Goal: Information Seeking & Learning: Check status

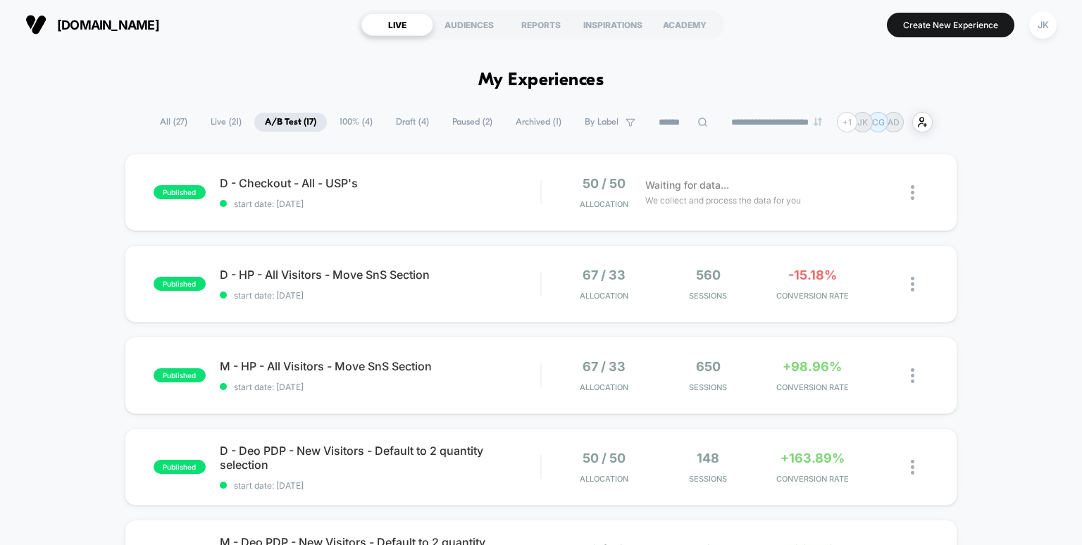
click at [346, 118] on span "100% ( 4 )" at bounding box center [356, 122] width 54 height 19
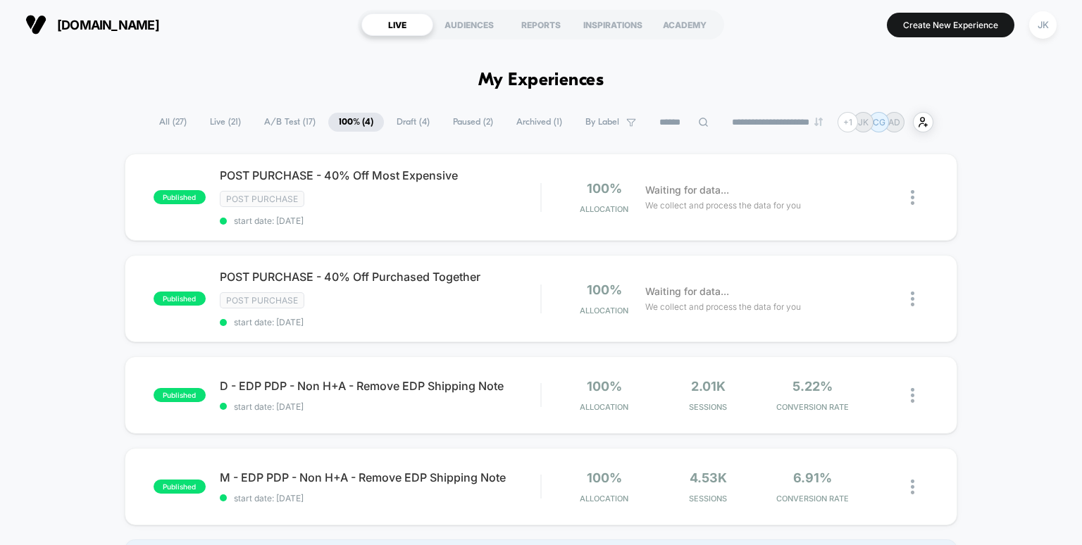
click at [274, 120] on span "A/B Test ( 17 )" at bounding box center [289, 122] width 73 height 19
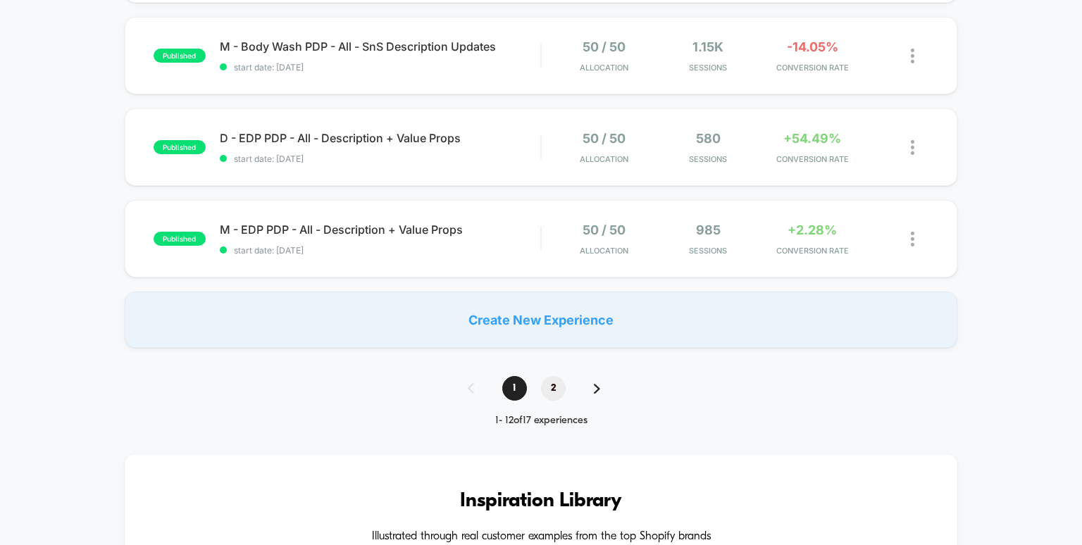
click at [550, 391] on span "2" at bounding box center [553, 388] width 25 height 25
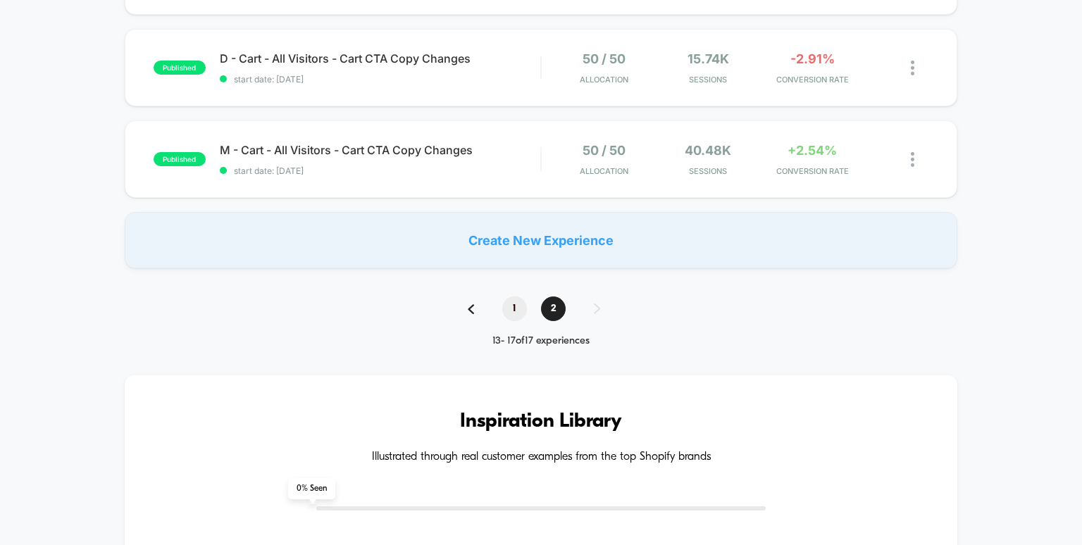
click at [517, 315] on span "1" at bounding box center [514, 308] width 25 height 25
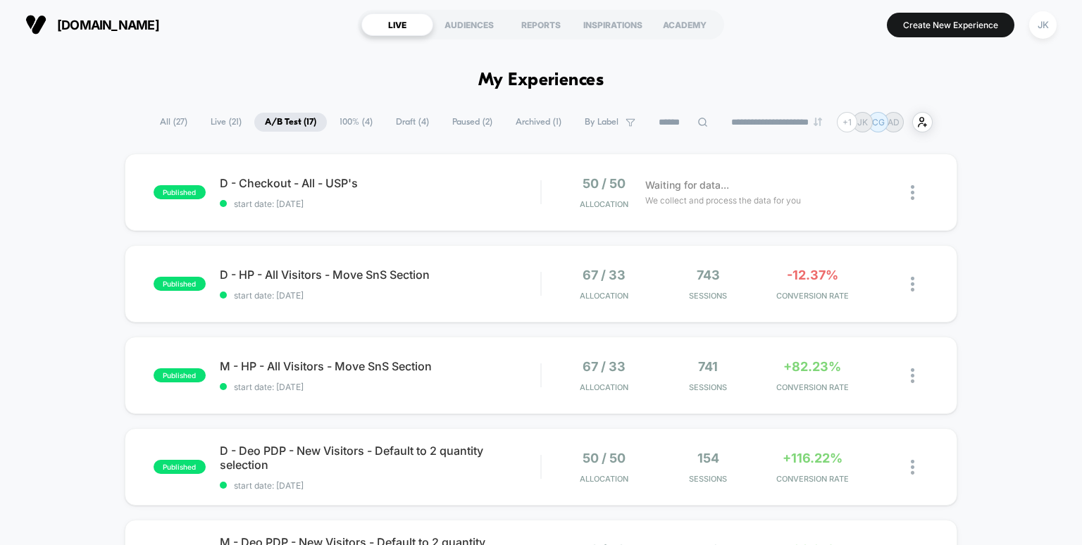
click at [592, 123] on span "By Label" at bounding box center [601, 122] width 34 height 11
click at [695, 128] on input at bounding box center [683, 122] width 141 height 17
click at [556, 34] on div "REPORTS" at bounding box center [541, 24] width 72 height 23
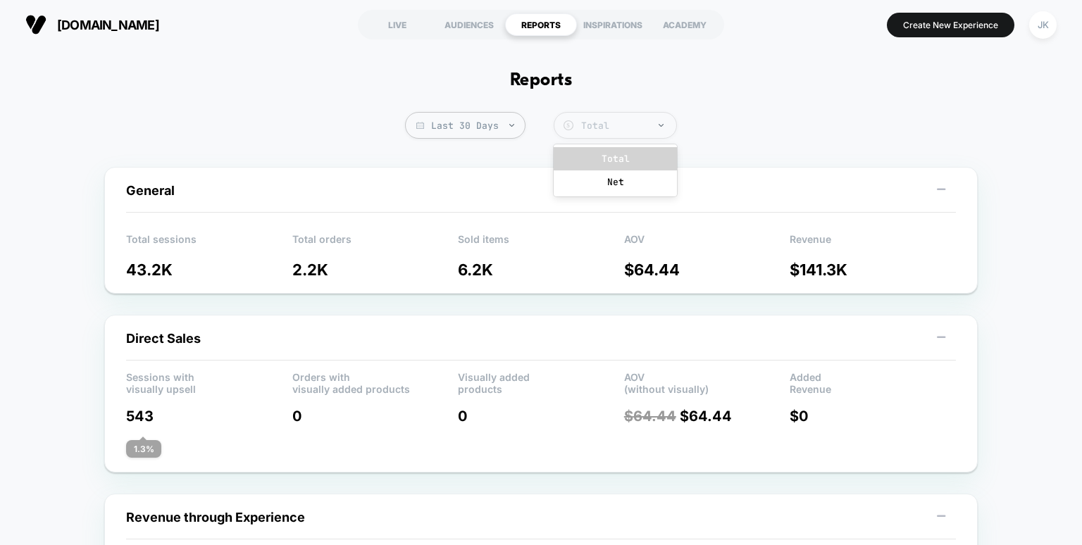
click at [608, 120] on div "Total" at bounding box center [625, 126] width 88 height 12
click at [392, 16] on div "LIVE" at bounding box center [397, 24] width 72 height 23
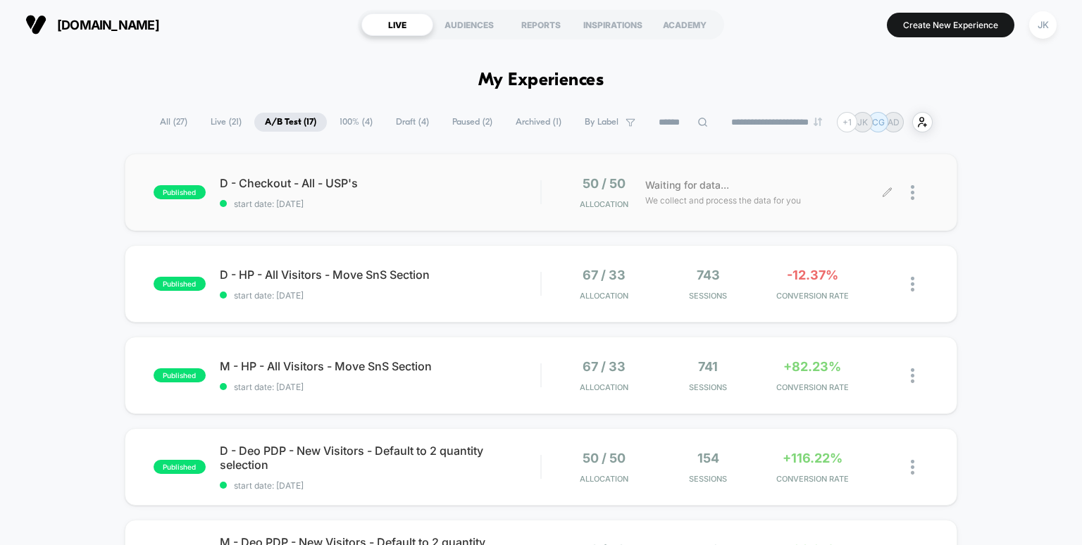
click at [883, 194] on icon at bounding box center [886, 192] width 8 height 8
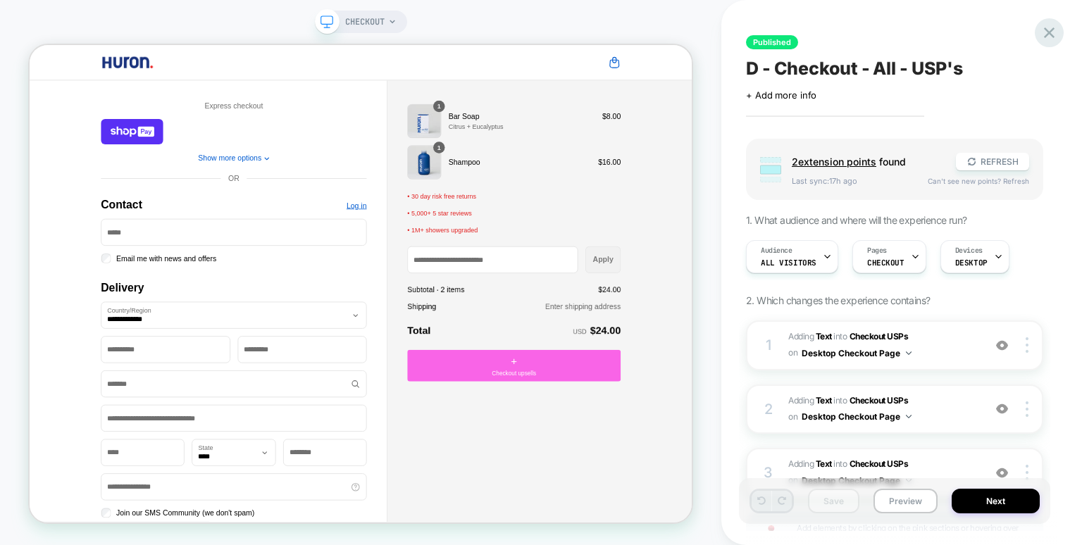
click at [1051, 37] on icon at bounding box center [1048, 32] width 19 height 19
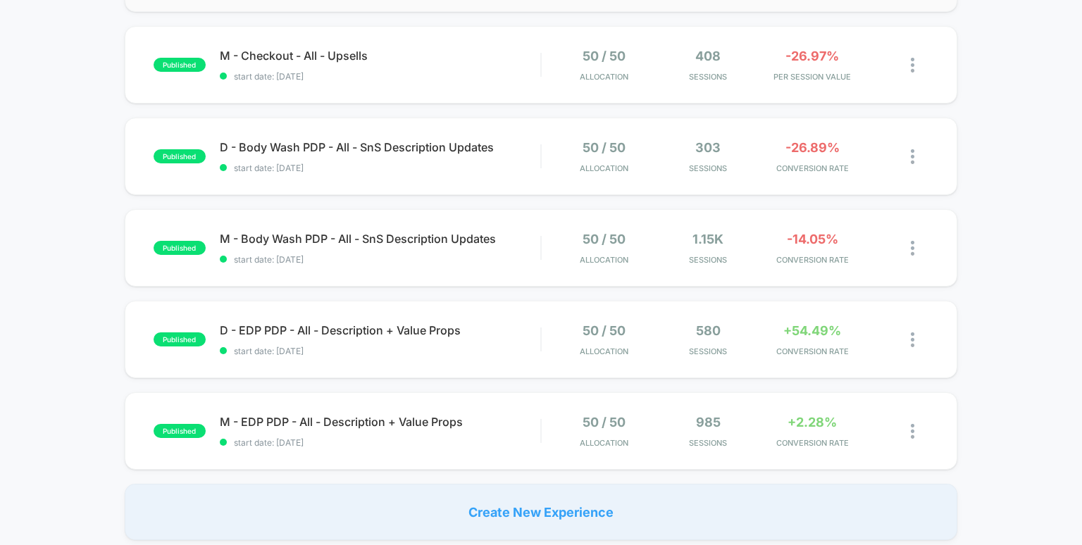
scroll to position [769, 0]
click at [315, 239] on span "M - Body Wash PDP - All - SnS Description Updates Click to edit experience deta…" at bounding box center [380, 238] width 321 height 14
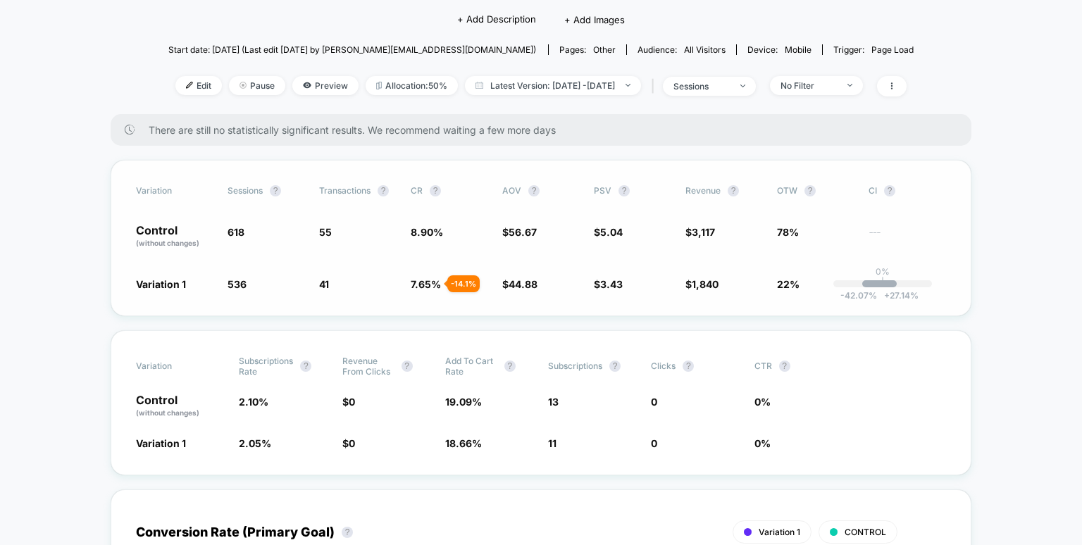
scroll to position [125, 0]
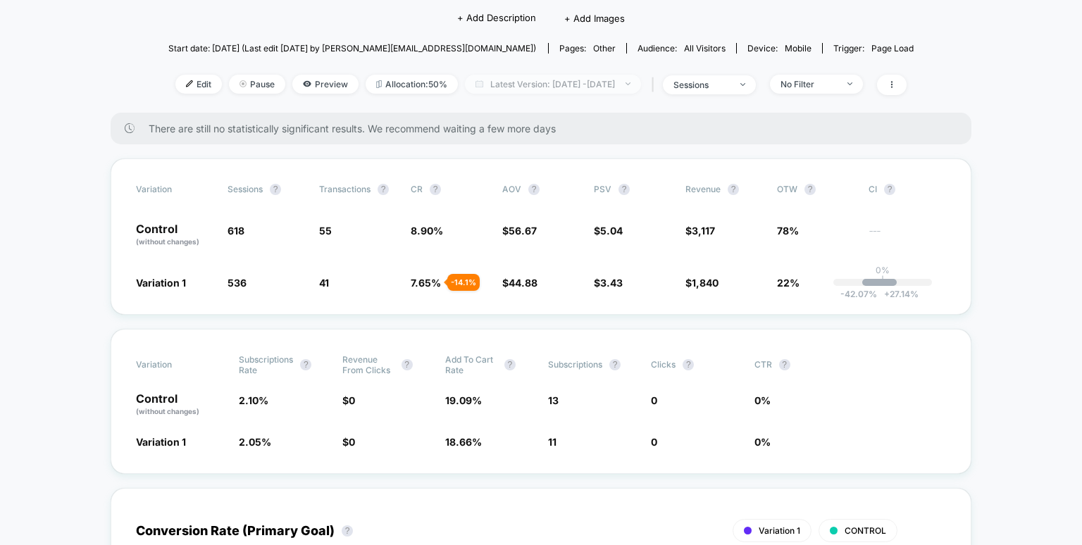
click at [603, 82] on span "Latest Version: [DATE] - [DATE]" at bounding box center [553, 84] width 176 height 19
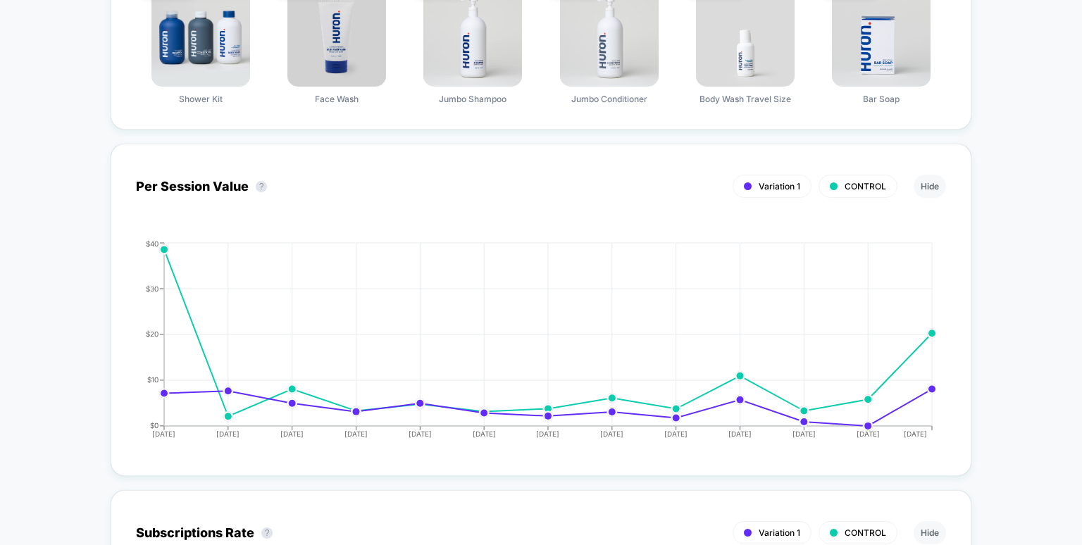
scroll to position [0, 0]
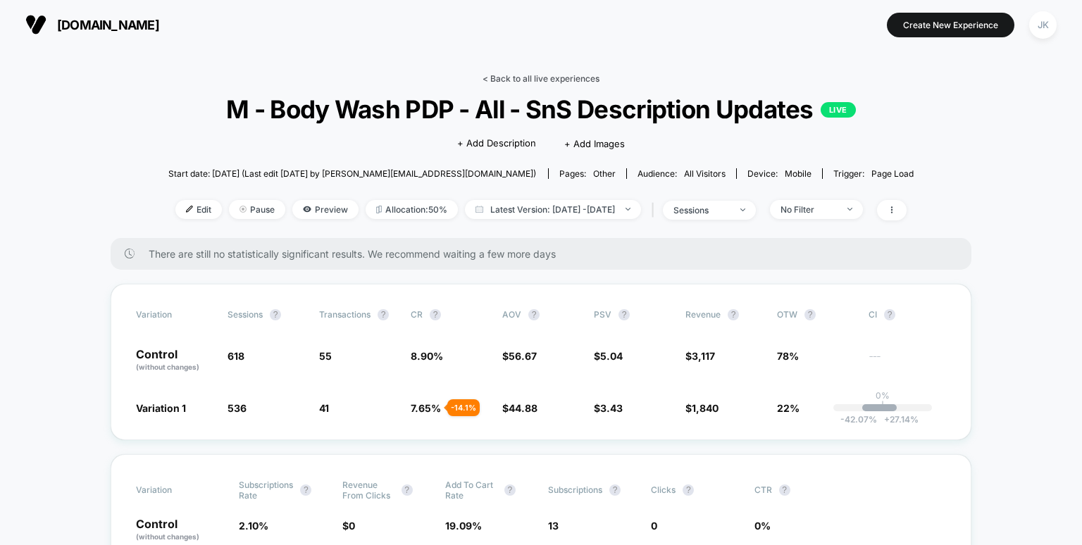
click at [538, 78] on link "< Back to all live experiences" at bounding box center [540, 78] width 117 height 11
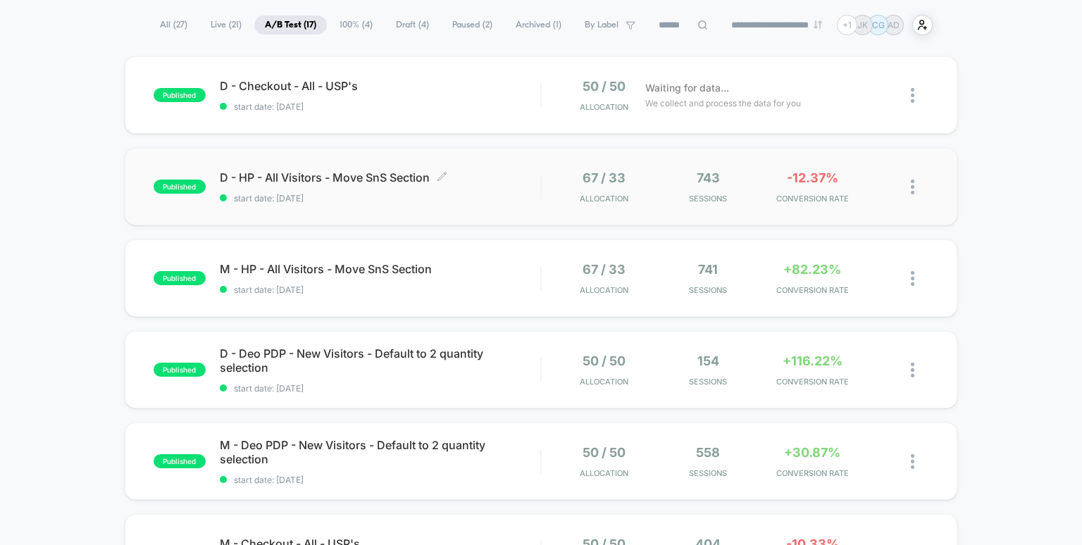
scroll to position [77, 0]
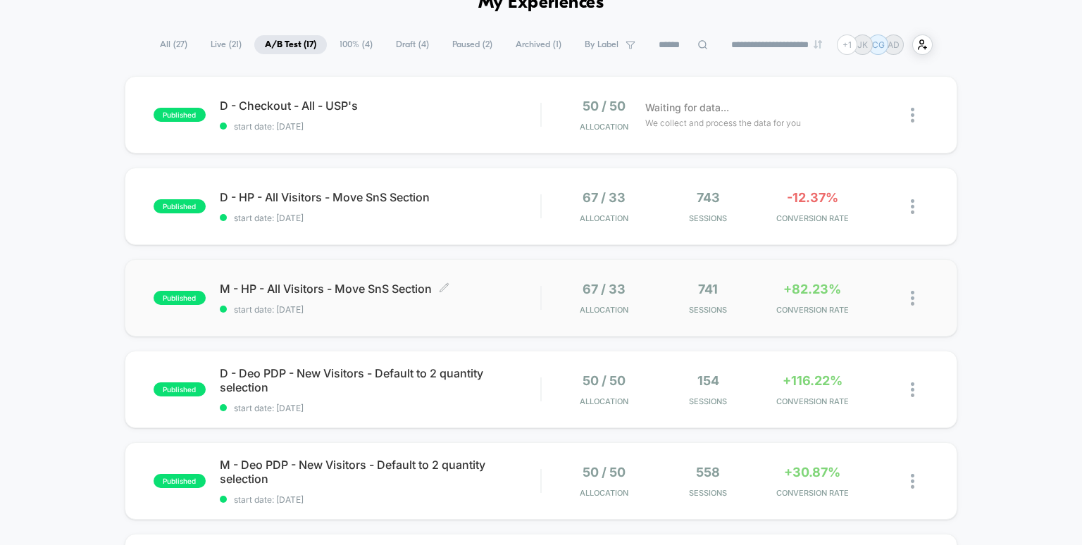
click at [351, 291] on span "M - HP - All Visitors - Move SnS Section Click to edit experience details" at bounding box center [380, 289] width 321 height 14
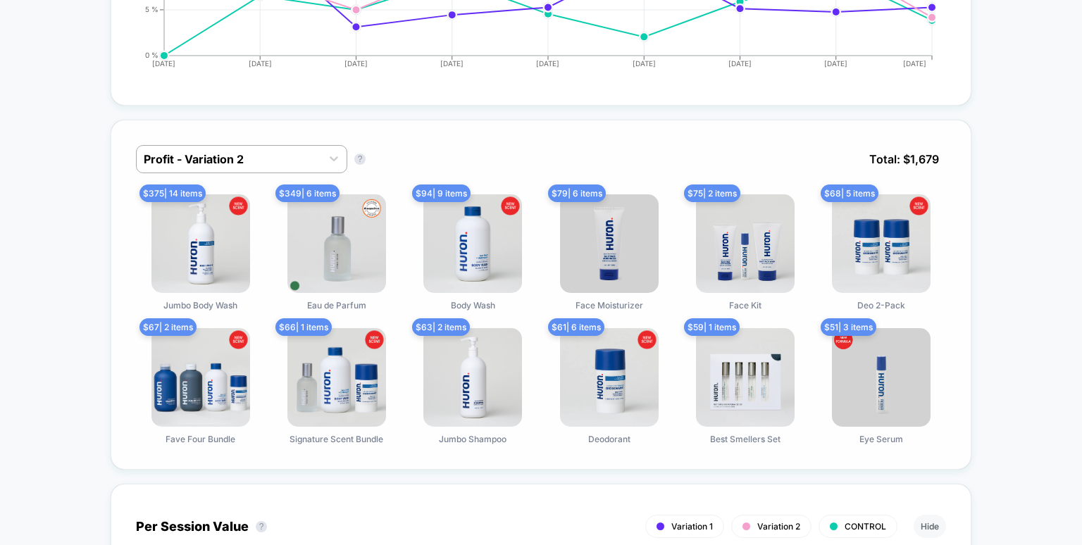
scroll to position [929, 0]
click at [248, 156] on div at bounding box center [229, 159] width 170 height 17
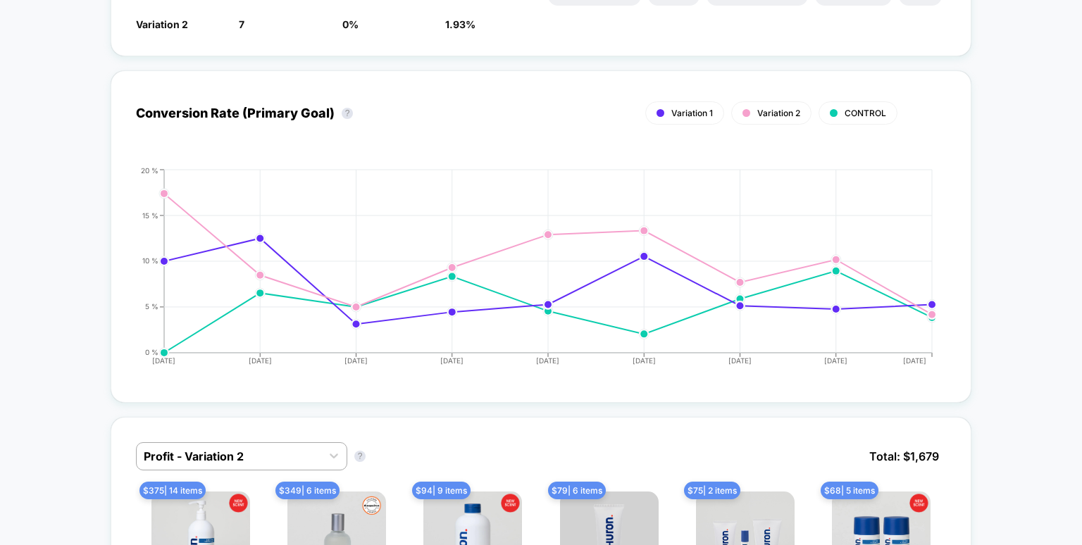
scroll to position [0, 0]
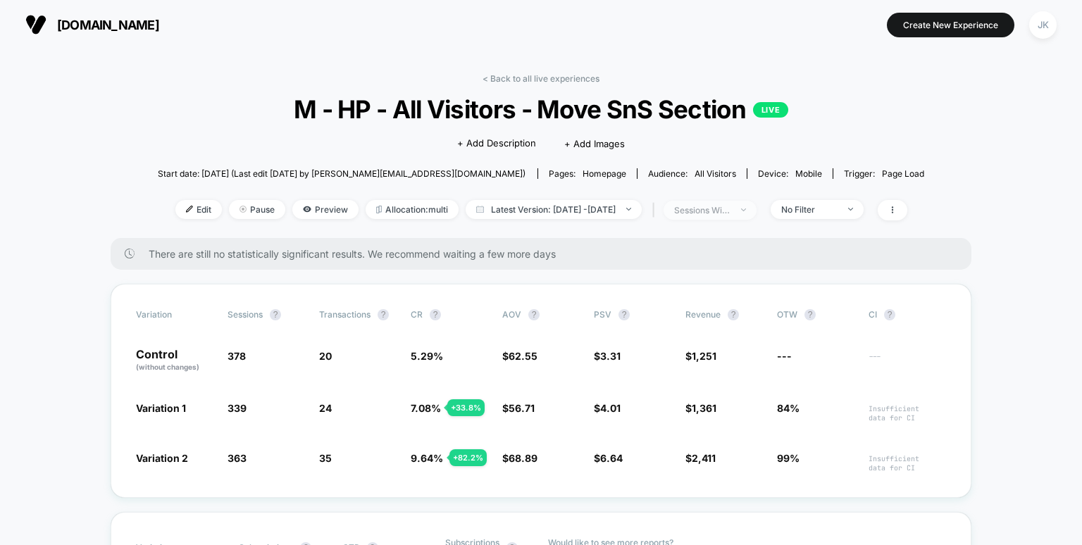
click at [730, 212] on div "sessions with impression" at bounding box center [702, 210] width 56 height 11
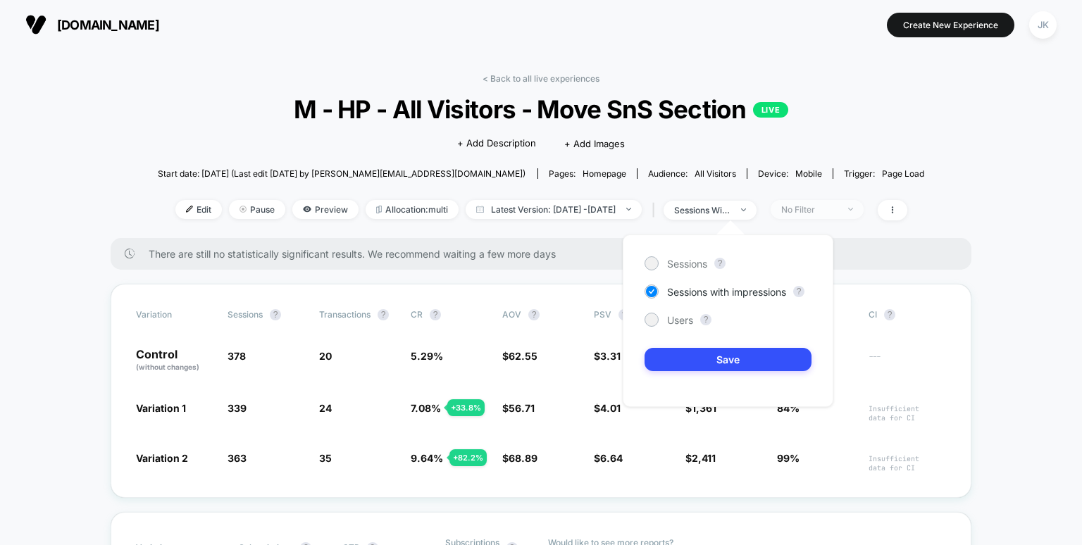
click at [804, 215] on span "No Filter" at bounding box center [816, 209] width 93 height 19
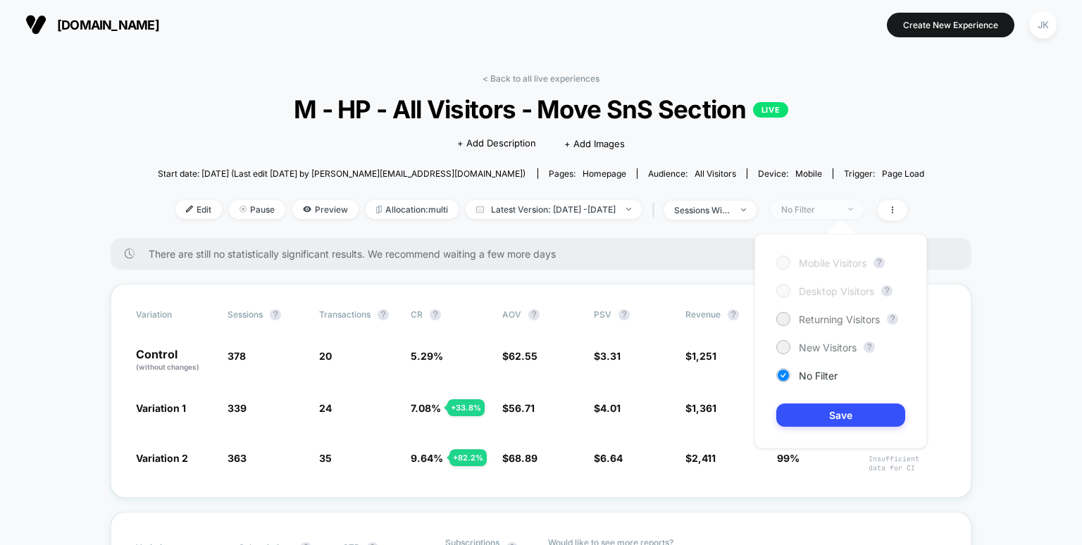
click at [804, 215] on span "No Filter" at bounding box center [816, 209] width 93 height 19
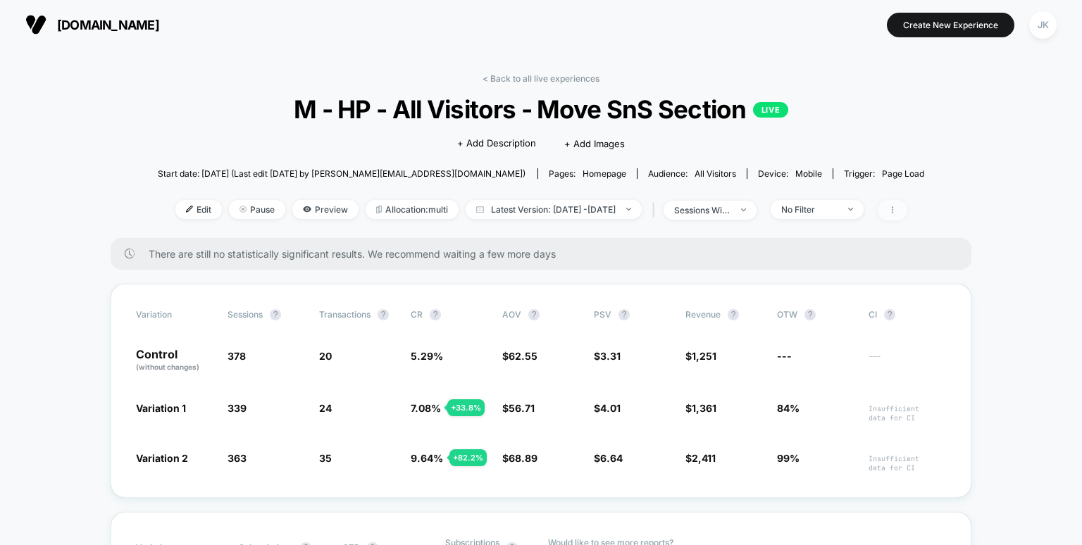
click at [896, 213] on icon at bounding box center [892, 210] width 8 height 8
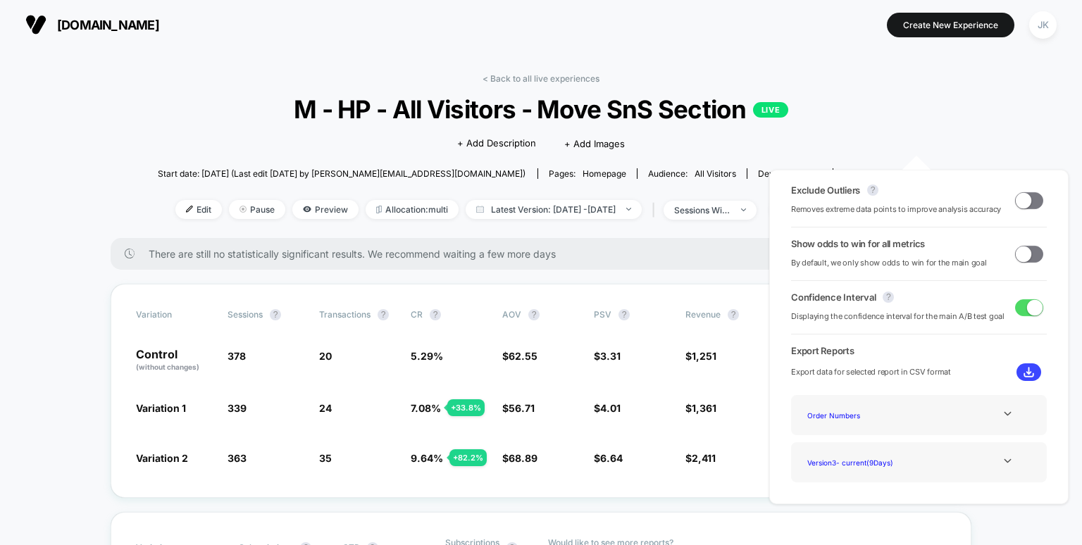
scroll to position [67, 0]
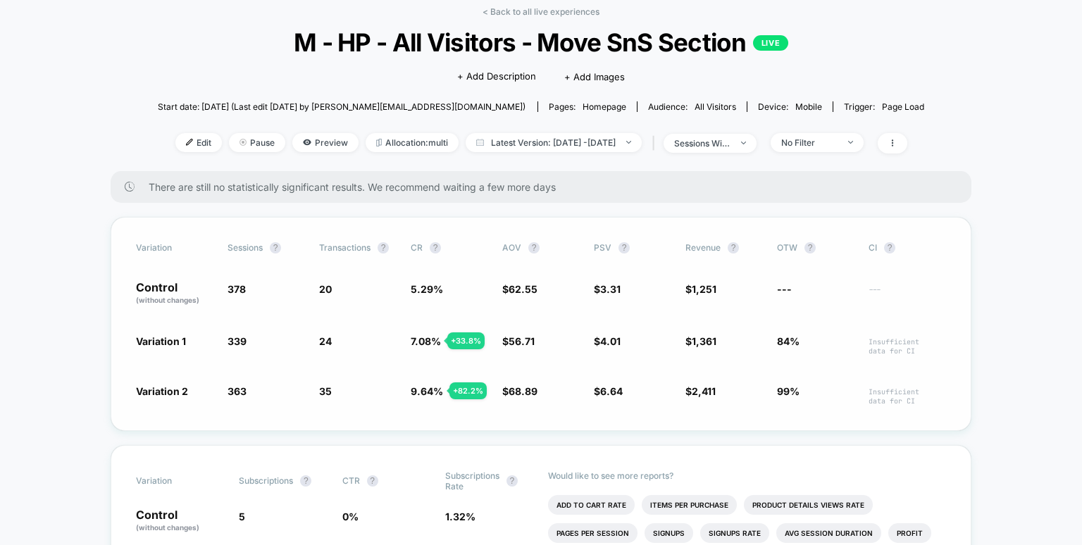
drag, startPoint x: 681, startPoint y: 249, endPoint x: 665, endPoint y: 255, distance: 17.4
drag, startPoint x: 665, startPoint y: 255, endPoint x: 901, endPoint y: 289, distance: 239.0
click at [901, 289] on span "---" at bounding box center [906, 295] width 77 height 20
click at [898, 344] on span "Insufficient data for CI" at bounding box center [906, 346] width 77 height 18
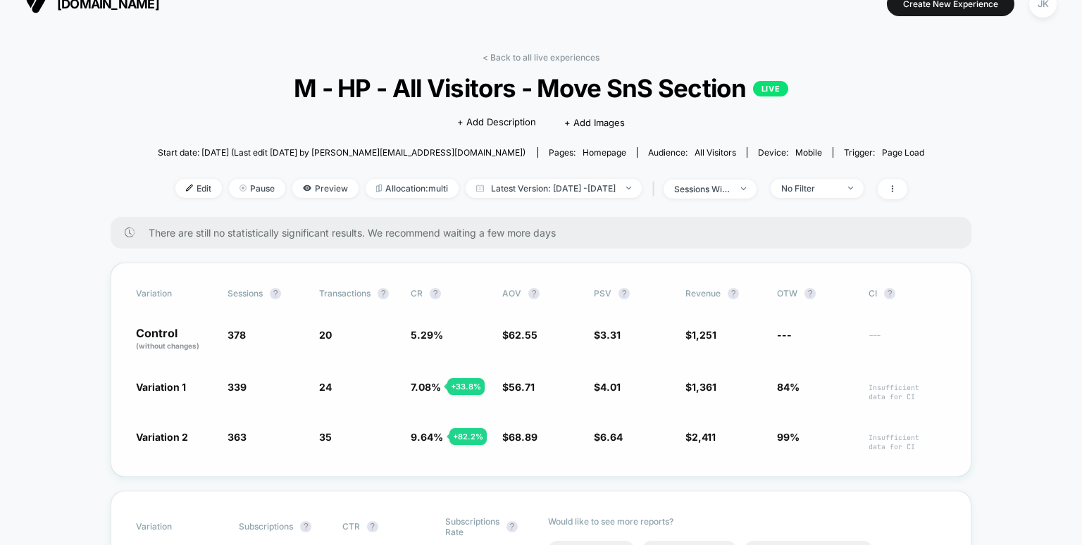
scroll to position [20, 0]
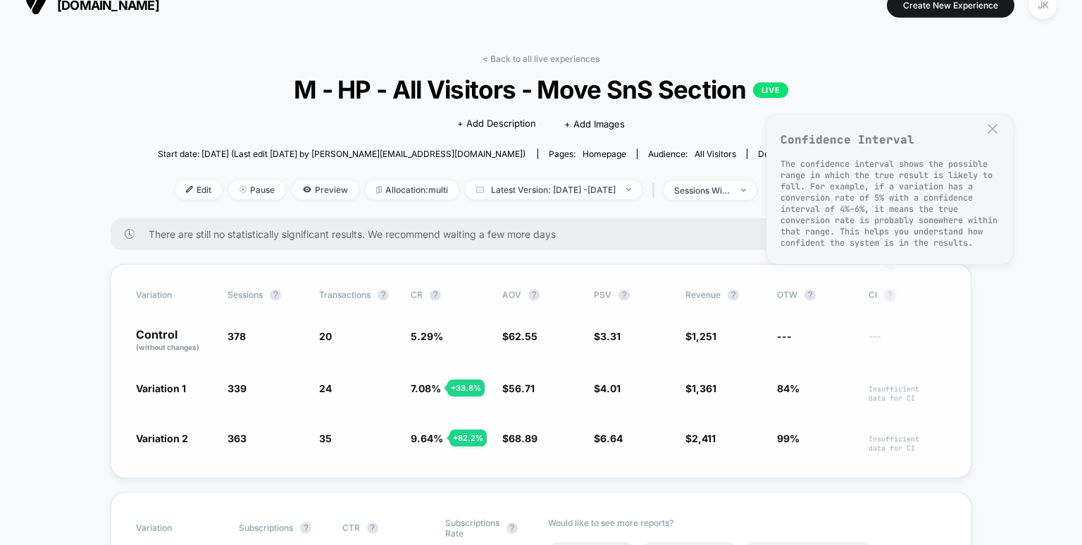
click at [889, 296] on button "?" at bounding box center [889, 294] width 11 height 11
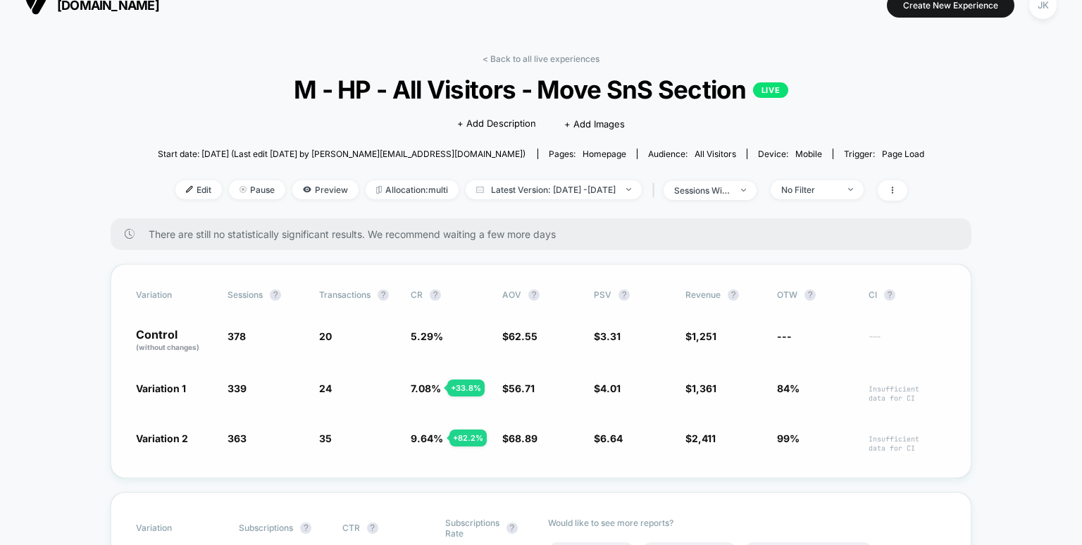
click at [941, 304] on div "Variation Sessions ? Transactions ? CR ? AOV ? PSV ? Revenue ? OTW ? CI ? Contr…" at bounding box center [541, 371] width 860 height 214
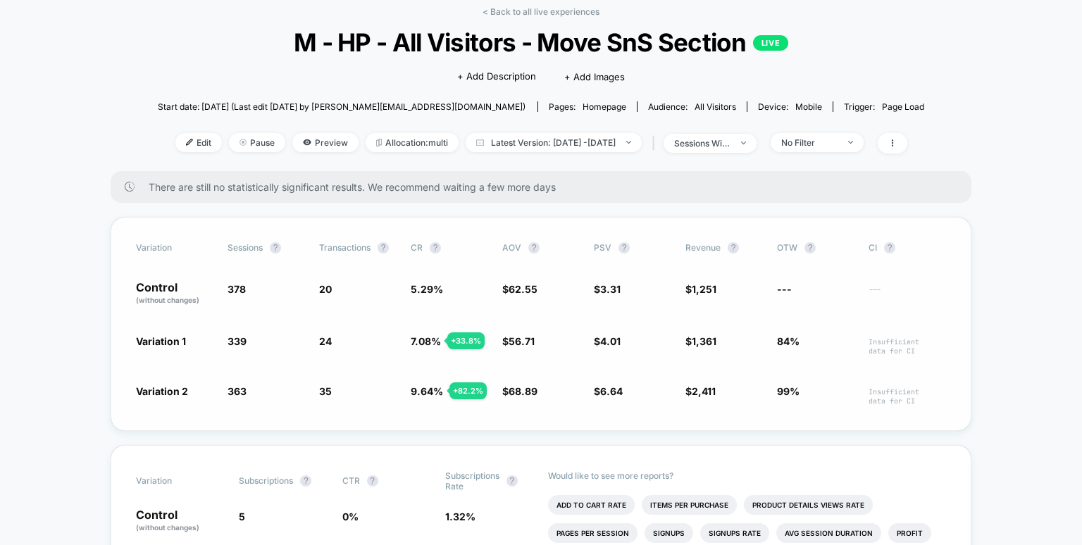
scroll to position [68, 0]
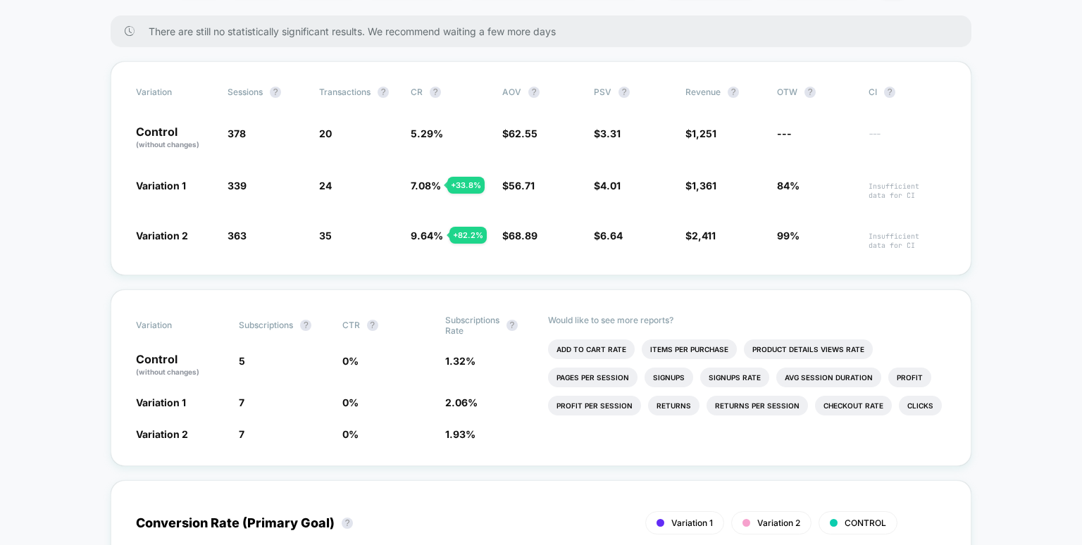
scroll to position [223, 0]
drag, startPoint x: 125, startPoint y: 352, endPoint x: 284, endPoint y: 430, distance: 177.0
click at [284, 430] on div "Variation Subscriptions ? CTR ? Subscriptions Rate ? Control (without changes) …" at bounding box center [541, 377] width 860 height 177
drag, startPoint x: 239, startPoint y: 432, endPoint x: 151, endPoint y: 401, distance: 93.3
click at [151, 401] on div "Variation Subscriptions ? CTR ? Subscriptions Rate ? Control (without changes) …" at bounding box center [541, 377] width 860 height 177
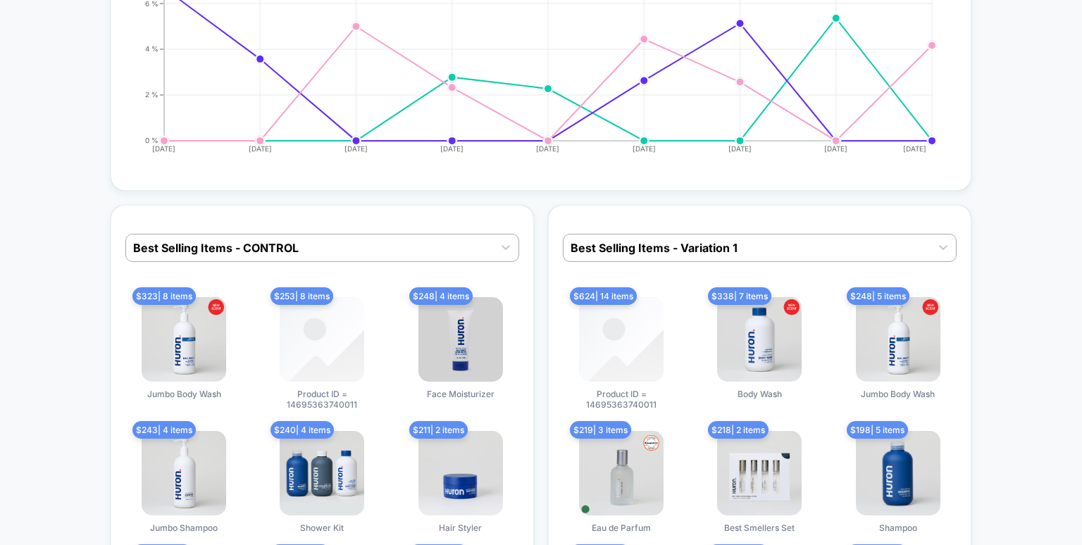
scroll to position [2573, 0]
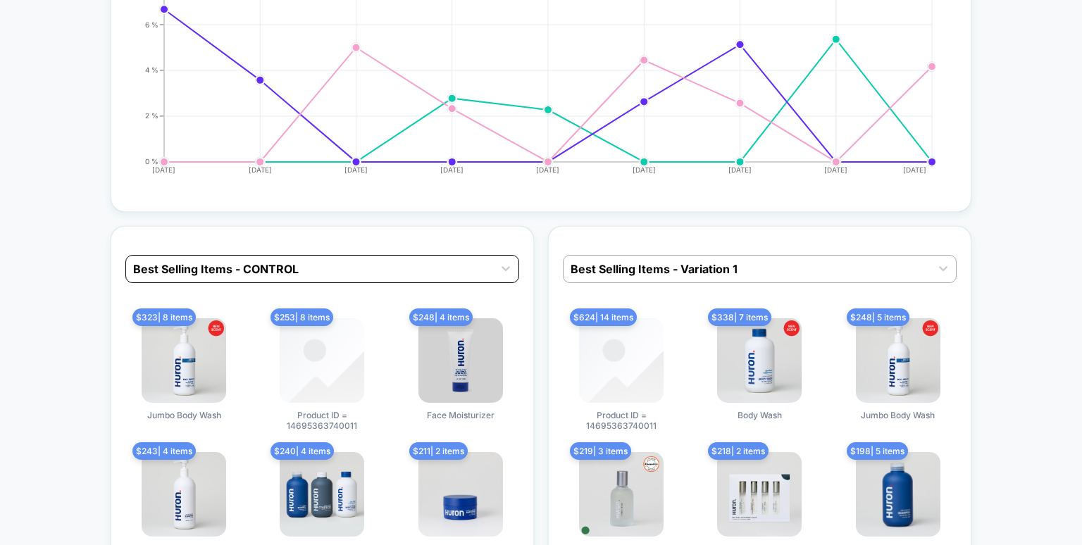
click at [489, 275] on div "Best Selling Items - CONTROL" at bounding box center [309, 269] width 367 height 23
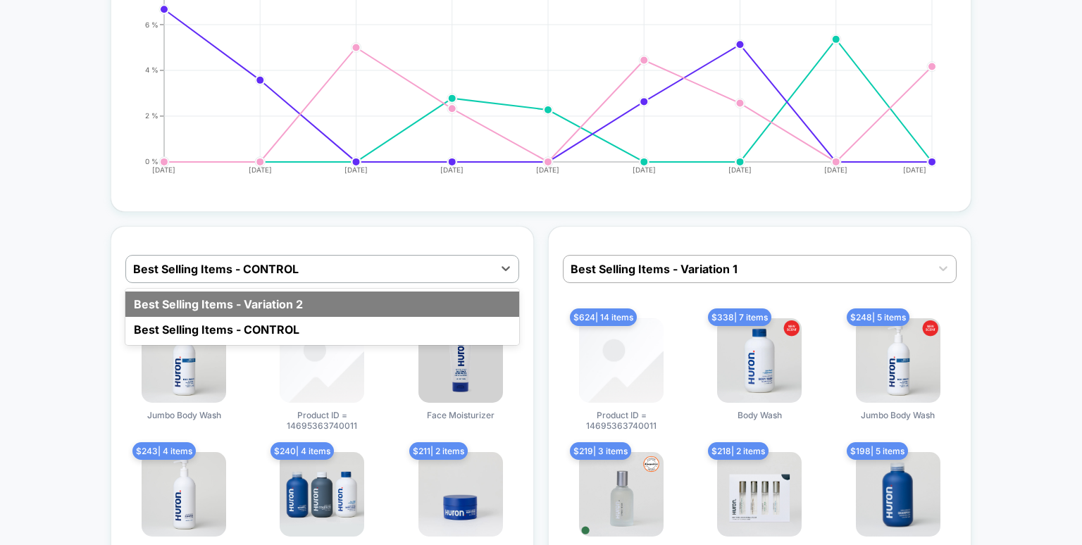
click at [357, 311] on div "Best Selling Items - Variation 2" at bounding box center [322, 304] width 394 height 25
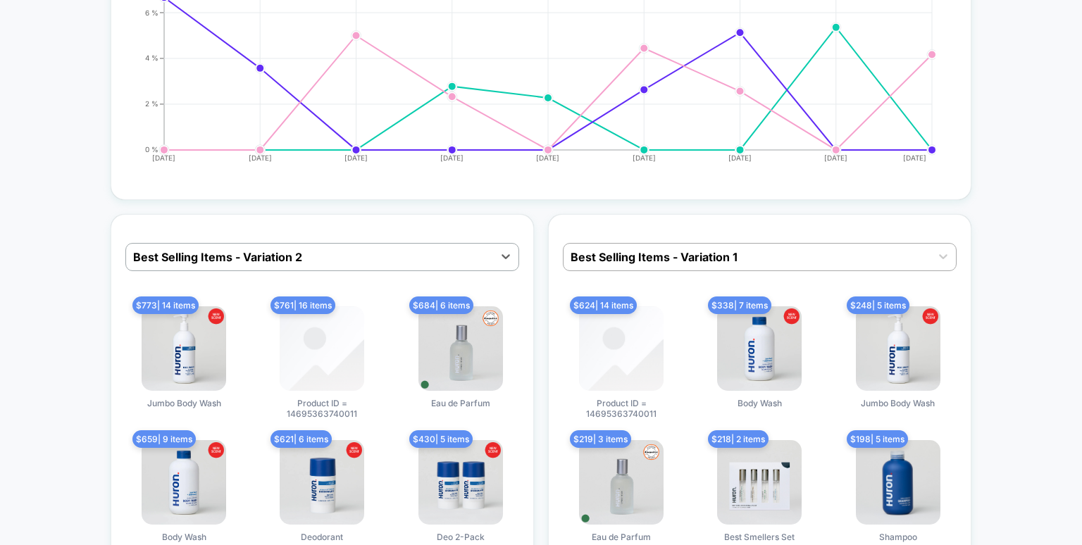
scroll to position [2646, 0]
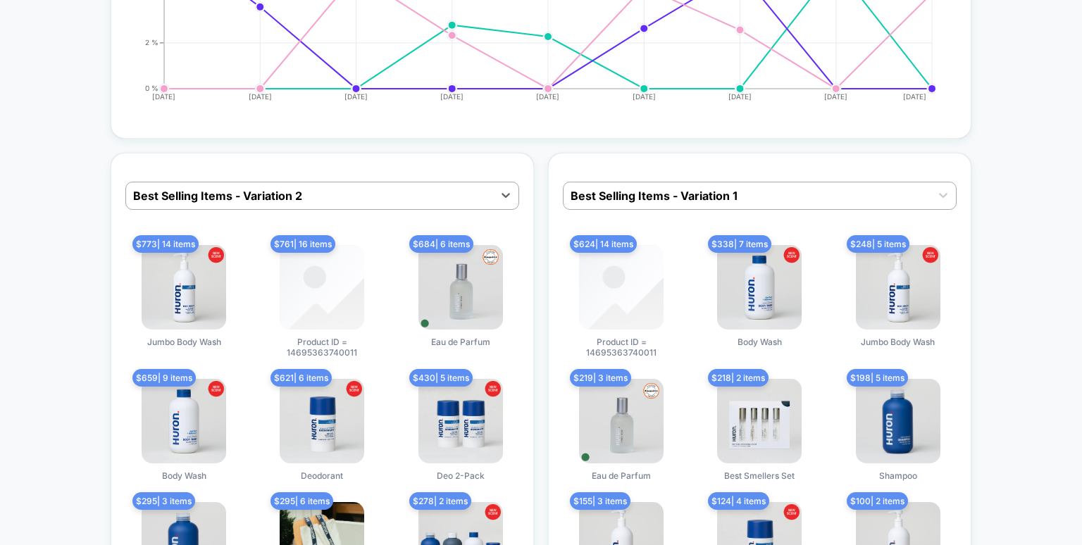
click at [621, 307] on img at bounding box center [621, 287] width 84 height 84
drag, startPoint x: 596, startPoint y: 345, endPoint x: 635, endPoint y: 353, distance: 39.5
click at [635, 353] on span "Product ID = 14695363740011" at bounding box center [621, 347] width 106 height 21
click at [617, 348] on span "Product ID = 14695363740011" at bounding box center [621, 347] width 106 height 21
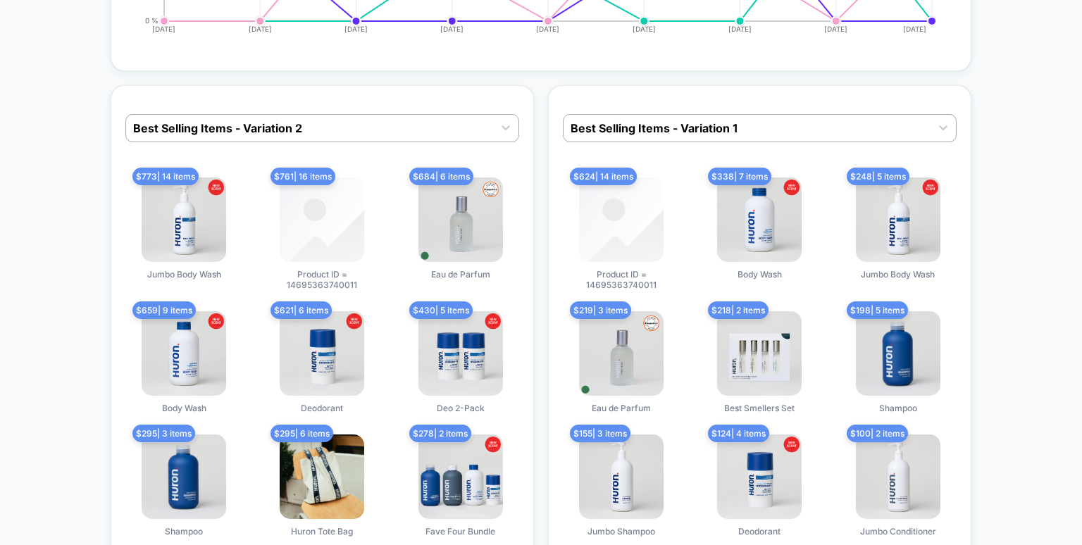
scroll to position [2715, 0]
click at [668, 128] on div at bounding box center [746, 127] width 353 height 17
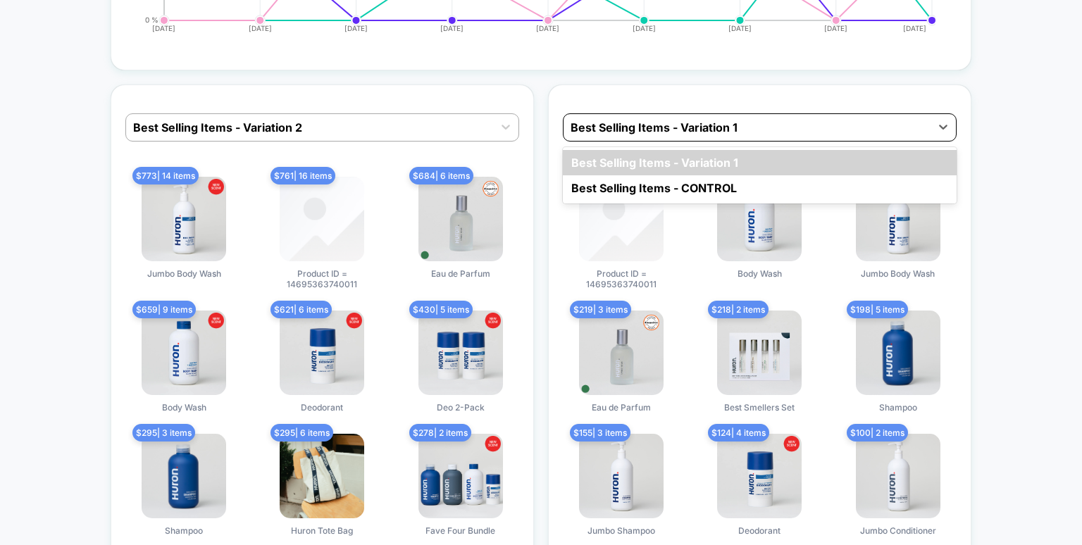
click at [648, 129] on div at bounding box center [746, 127] width 353 height 17
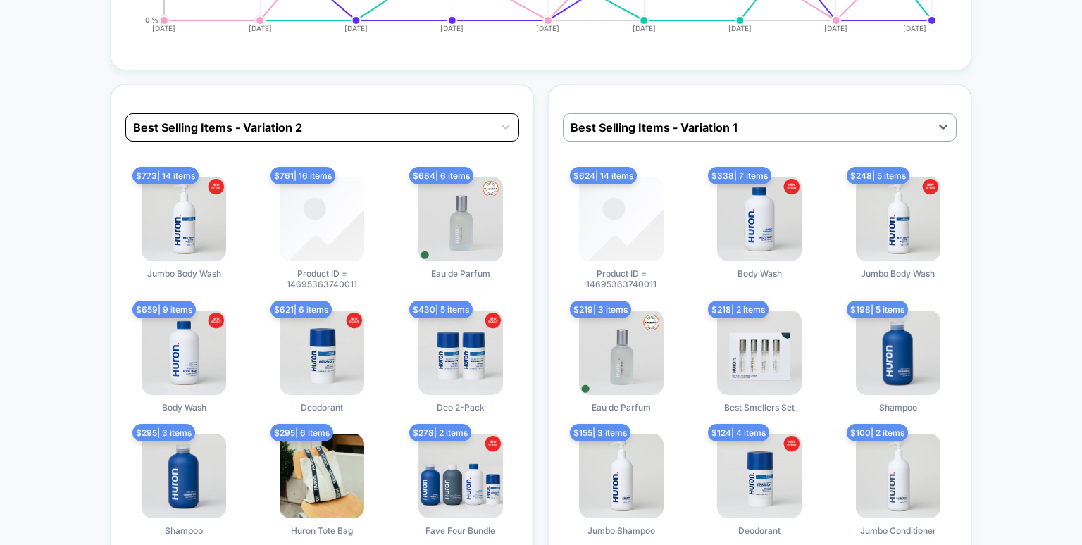
click at [463, 124] on div at bounding box center [309, 127] width 353 height 17
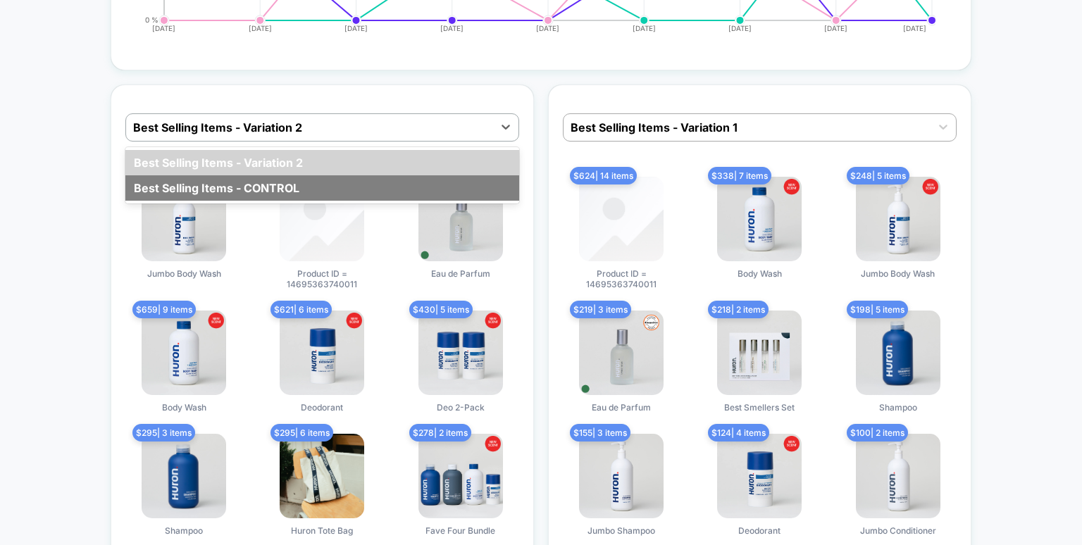
click at [395, 185] on div "Best Selling Items - CONTROL" at bounding box center [322, 187] width 394 height 25
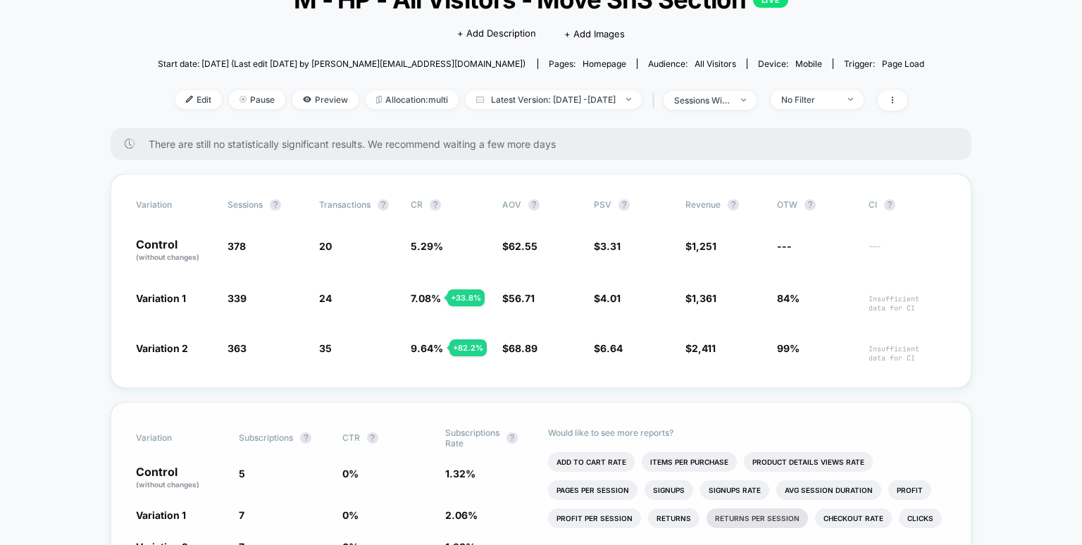
scroll to position [98, 0]
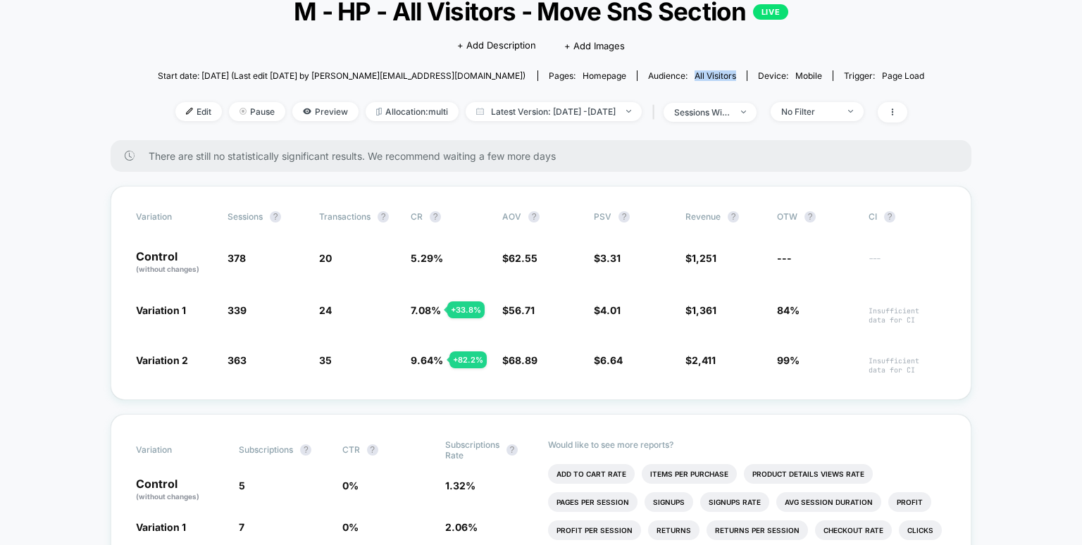
drag, startPoint x: 646, startPoint y: 73, endPoint x: 692, endPoint y: 74, distance: 45.8
click at [692, 74] on span "Audience: All Visitors" at bounding box center [692, 75] width 110 height 11
drag, startPoint x: 688, startPoint y: 76, endPoint x: 652, endPoint y: 88, distance: 37.9
click at [652, 88] on div "Start date: [DATE] (Last edit [DATE] by [PERSON_NAME][EMAIL_ADDRESS][DOMAIN_NAM…" at bounding box center [541, 75] width 767 height 25
click at [694, 72] on span "All Visitors" at bounding box center [715, 75] width 42 height 11
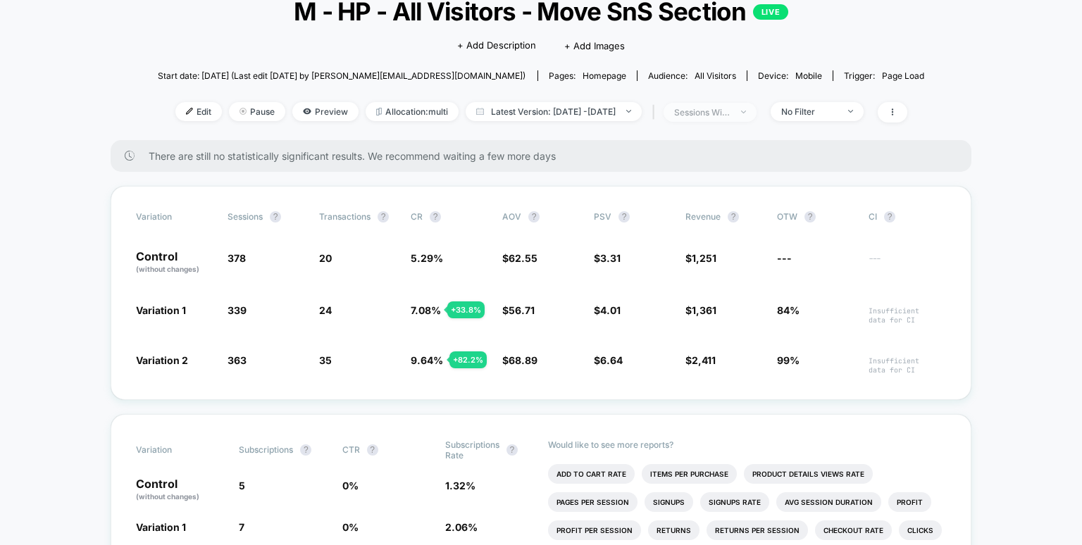
click at [730, 116] on div "sessions with impression" at bounding box center [702, 112] width 56 height 11
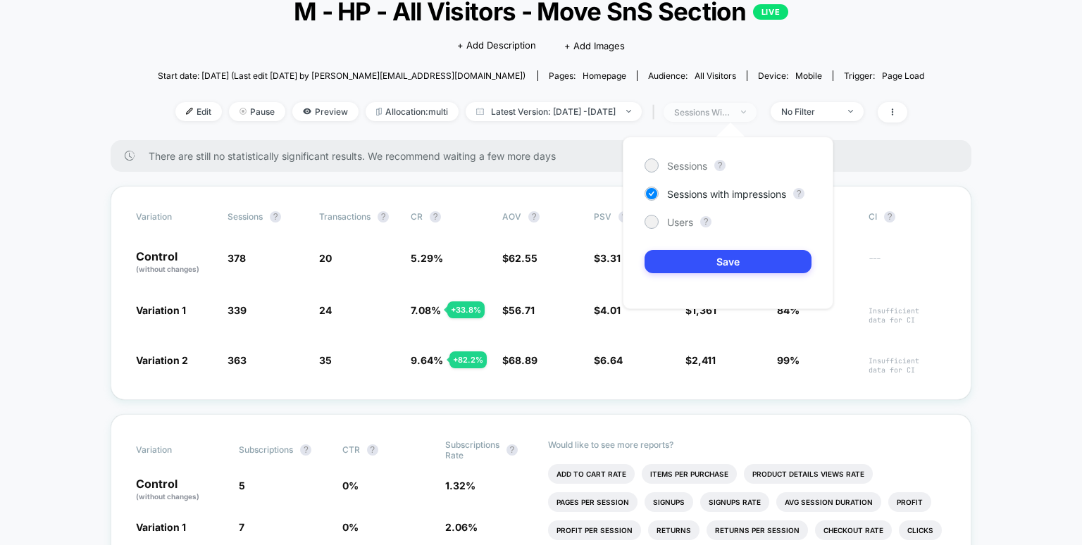
click at [730, 116] on div "sessions with impression" at bounding box center [702, 112] width 56 height 11
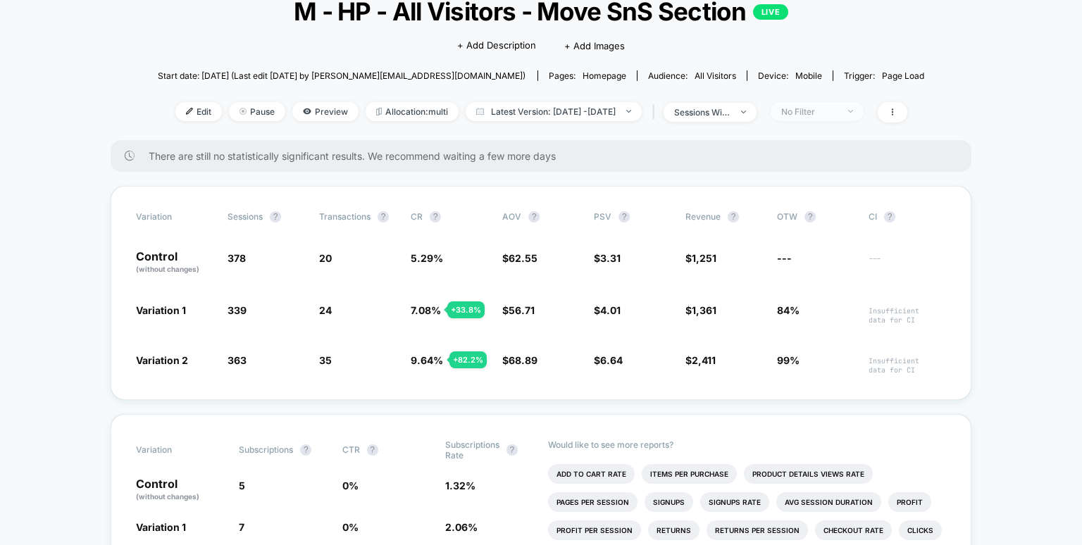
click at [808, 113] on div "No Filter" at bounding box center [809, 111] width 56 height 11
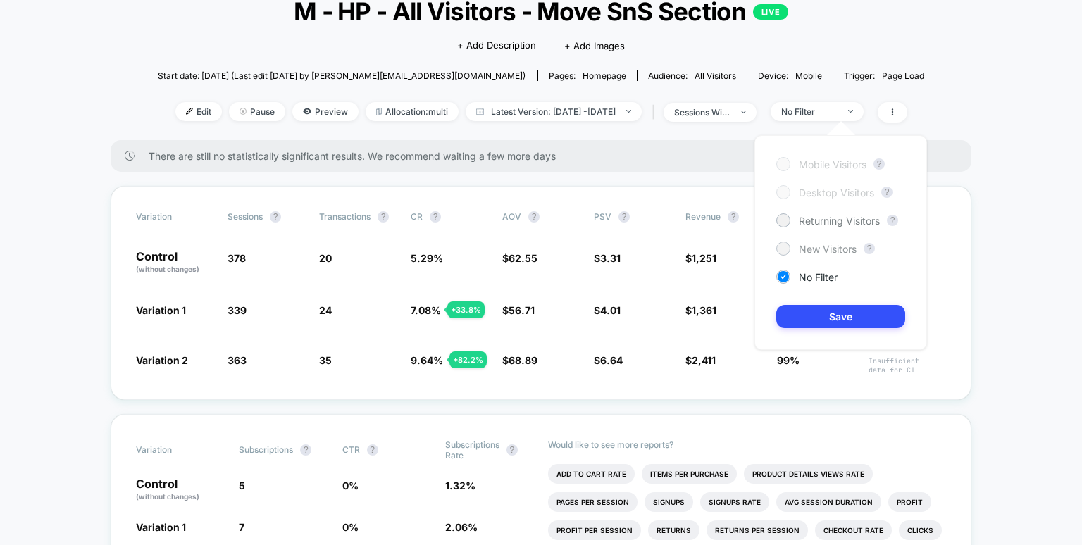
click at [784, 253] on div at bounding box center [782, 248] width 11 height 11
click at [822, 308] on button "Save" at bounding box center [840, 316] width 129 height 23
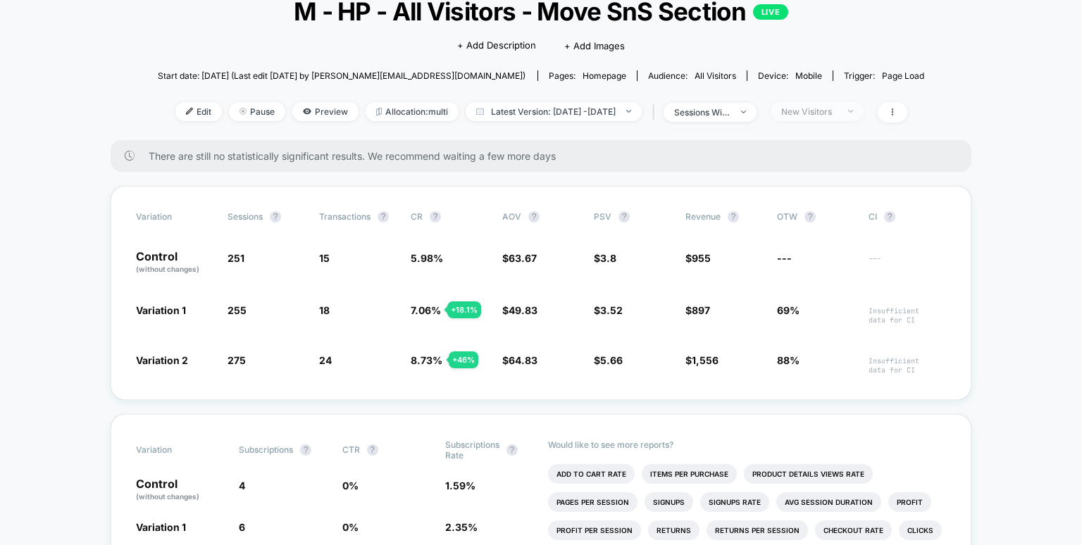
click at [837, 111] on div "New Visitors" at bounding box center [809, 111] width 56 height 11
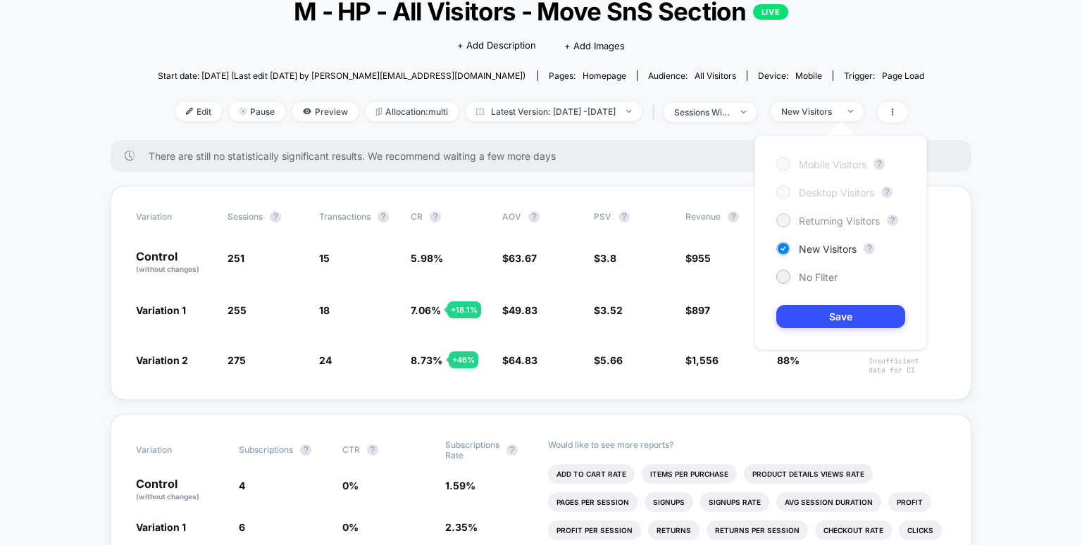
click at [785, 222] on div at bounding box center [782, 220] width 11 height 11
click at [820, 314] on button "Save" at bounding box center [840, 316] width 129 height 23
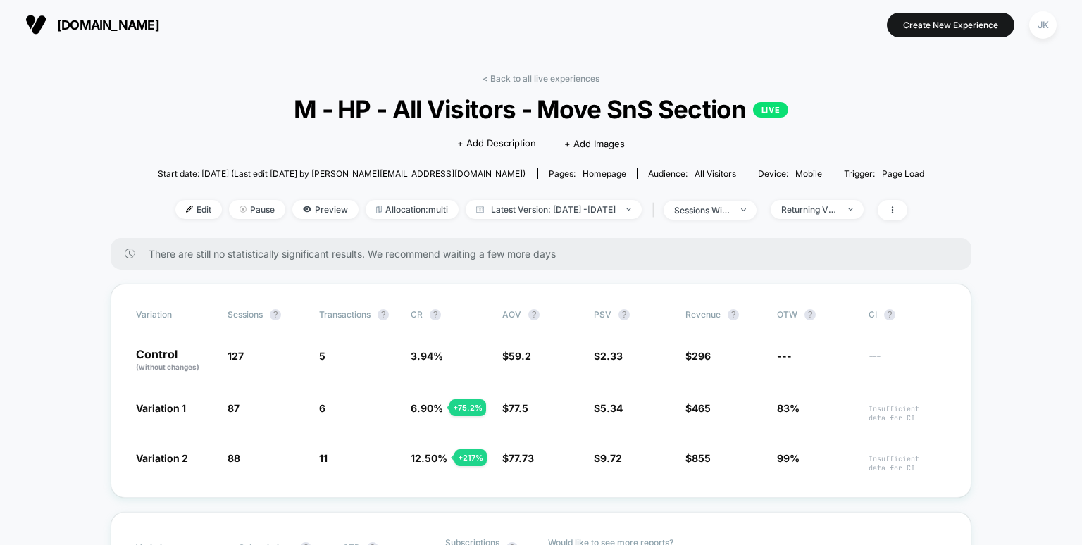
drag, startPoint x: 134, startPoint y: 458, endPoint x: 192, endPoint y: 458, distance: 57.7
click at [192, 458] on div "Variation Sessions ? Transactions ? CR ? AOV ? PSV ? Revenue ? OTW ? CI ? Contr…" at bounding box center [541, 391] width 860 height 214
drag, startPoint x: 192, startPoint y: 458, endPoint x: 129, endPoint y: 458, distance: 63.4
click at [129, 458] on div "Variation Sessions ? Transactions ? CR ? AOV ? PSV ? Revenue ? OTW ? CI ? Contr…" at bounding box center [541, 391] width 860 height 214
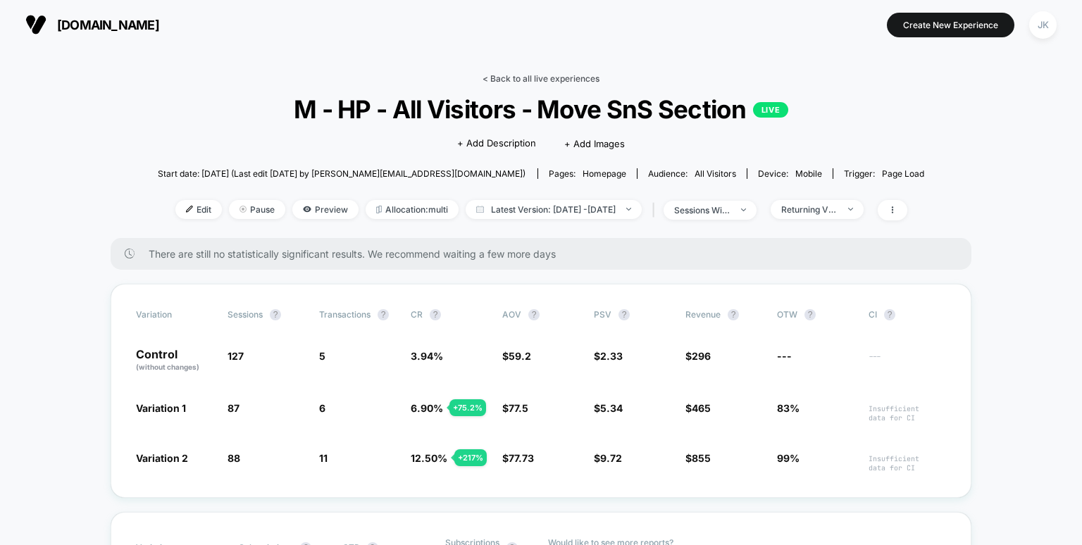
click at [546, 82] on link "< Back to all live experiences" at bounding box center [540, 78] width 117 height 11
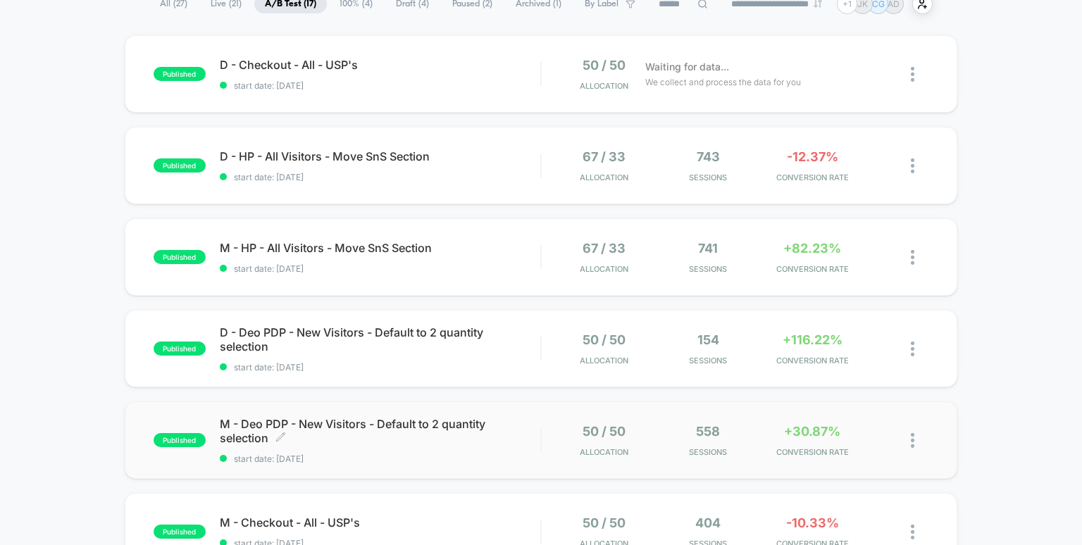
scroll to position [113, 0]
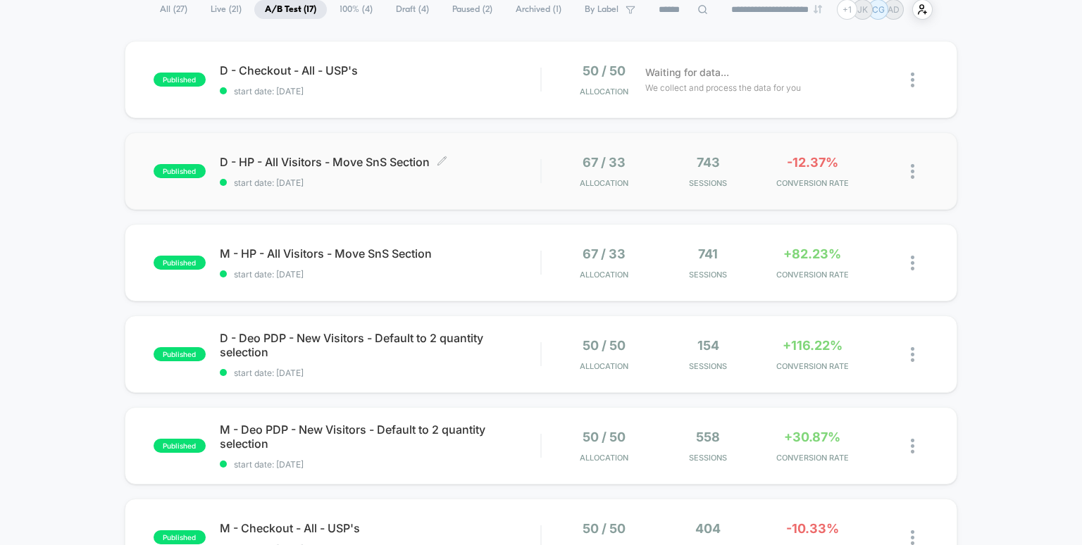
click at [392, 167] on span "D - HP - All Visitors - Move SnS Section Click to edit experience details" at bounding box center [380, 162] width 321 height 14
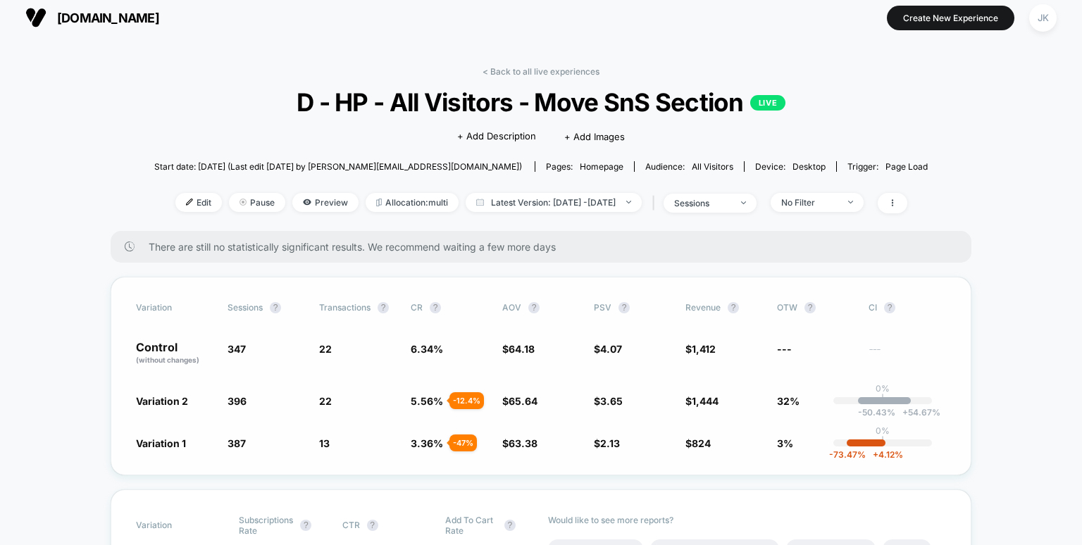
scroll to position [8, 0]
click at [400, 206] on span "Allocation: multi" at bounding box center [411, 201] width 93 height 19
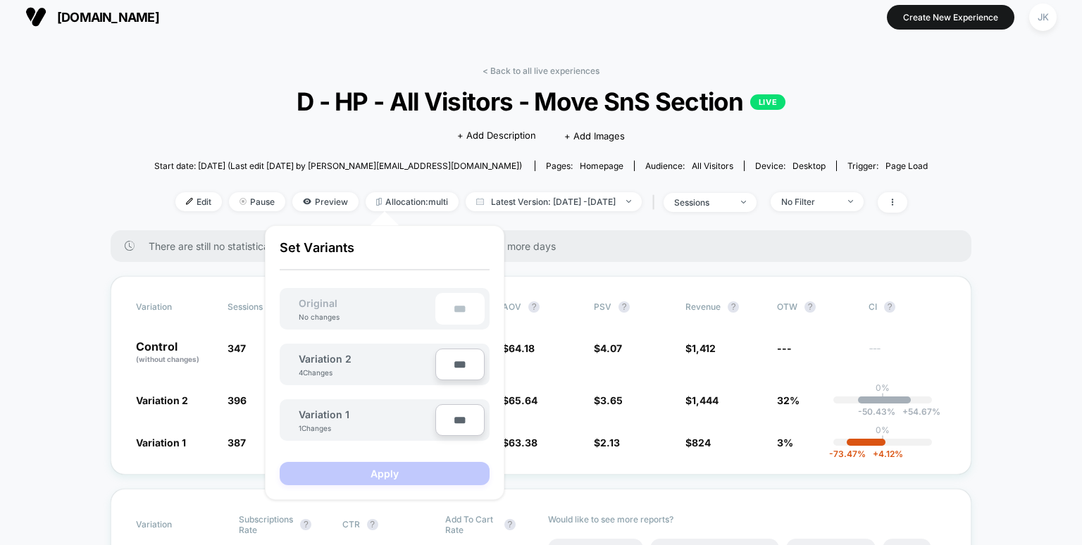
type input "***"
type input "**"
click at [462, 371] on input "***" at bounding box center [459, 365] width 49 height 32
type input "***"
type input "**"
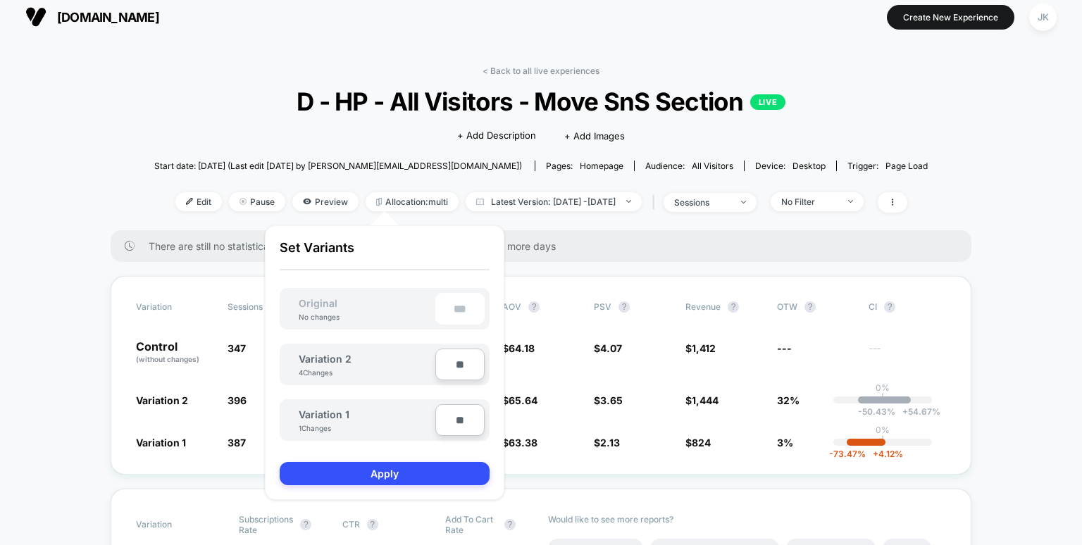
type input "***"
click at [425, 243] on p "Set Variants" at bounding box center [385, 255] width 210 height 30
click at [405, 475] on button "Apply" at bounding box center [385, 473] width 210 height 23
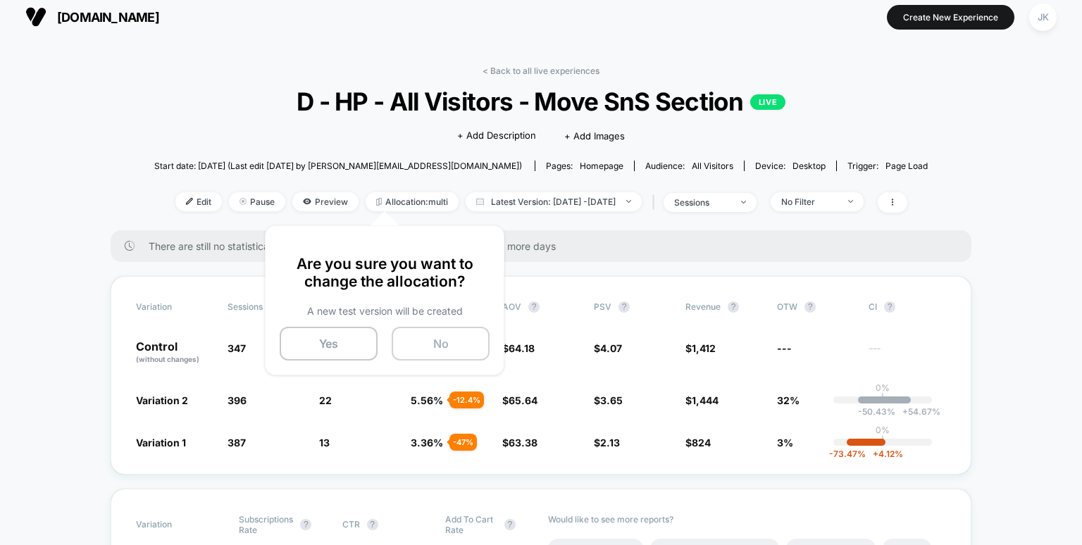
click at [442, 346] on button "No" at bounding box center [441, 344] width 98 height 34
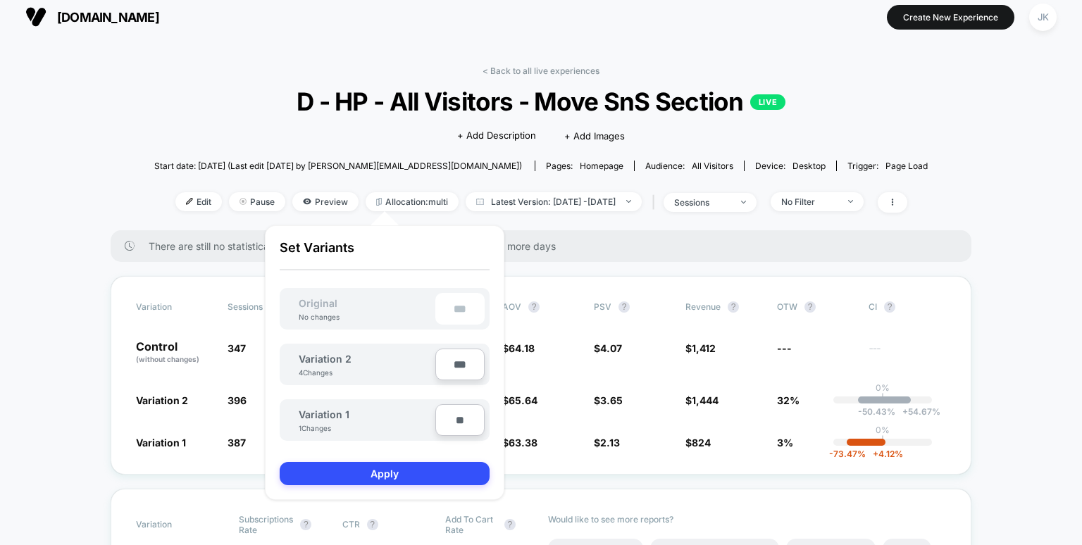
click at [534, 161] on span "Pages: homepage" at bounding box center [583, 166] width 99 height 11
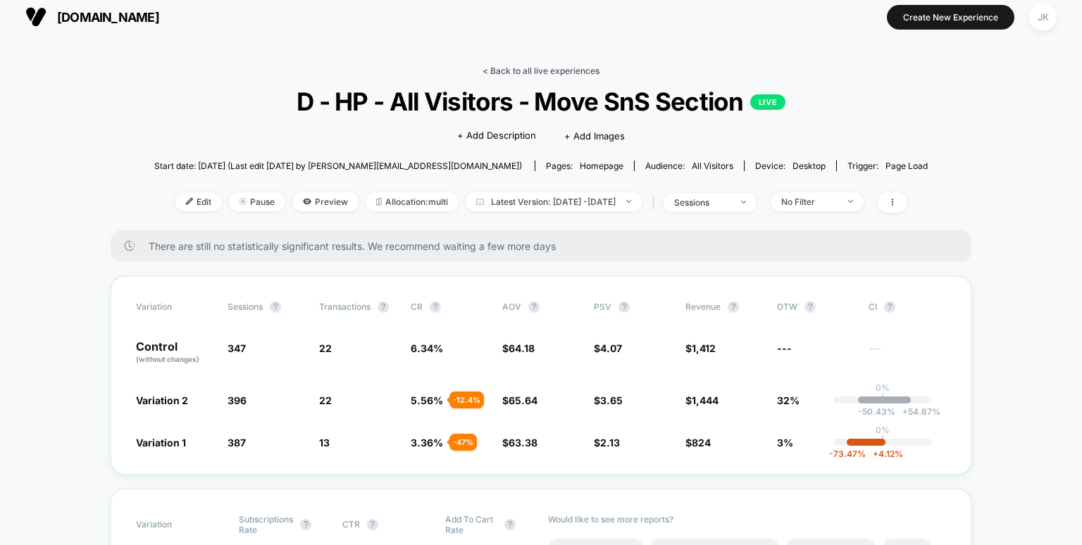
click at [507, 70] on link "< Back to all live experiences" at bounding box center [540, 70] width 117 height 11
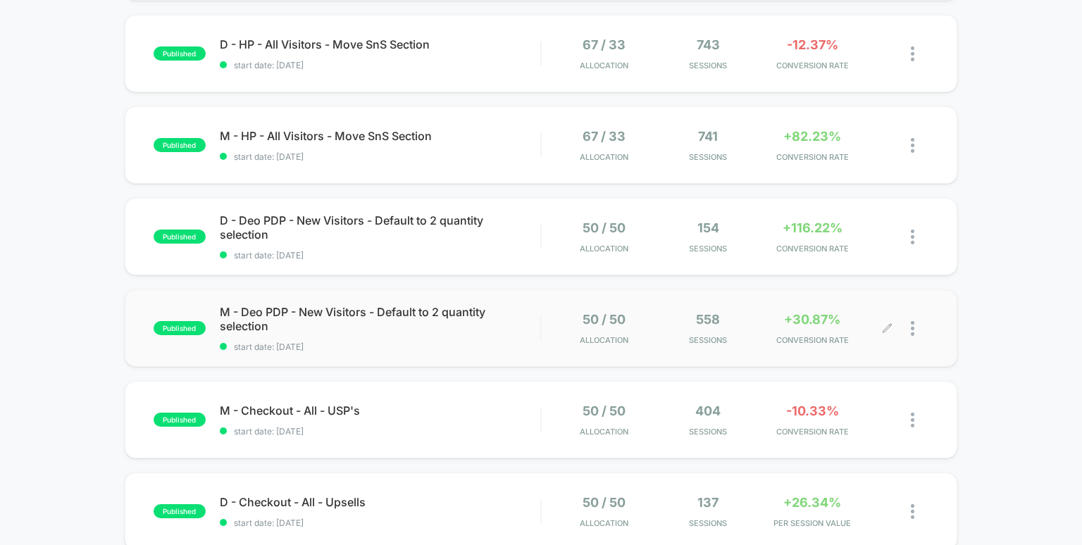
scroll to position [231, 0]
click at [465, 313] on span "M - Deo PDP - New Visitors - Default to 2 quantity selection Click to edit expe…" at bounding box center [380, 318] width 321 height 28
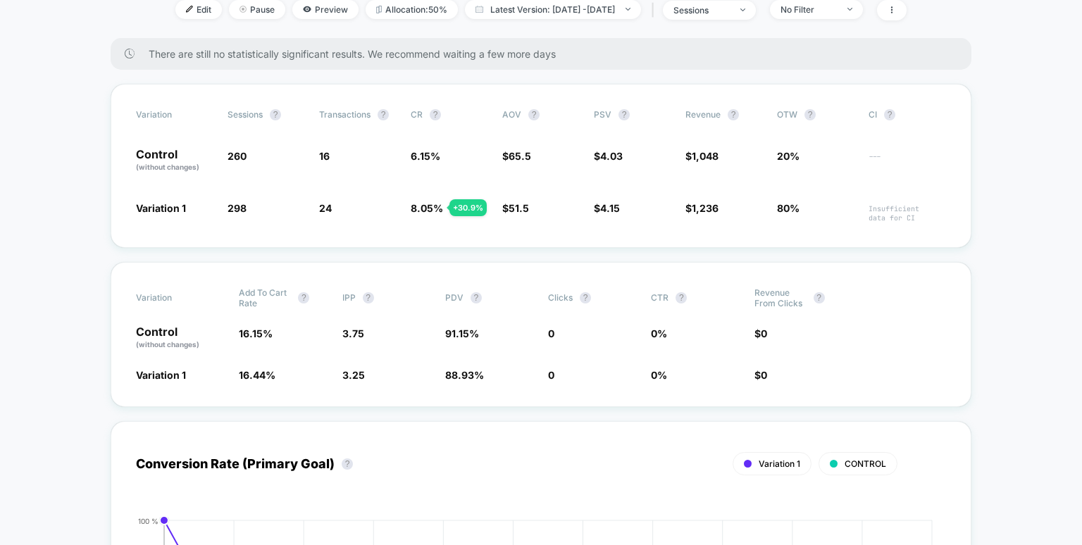
scroll to position [230, 0]
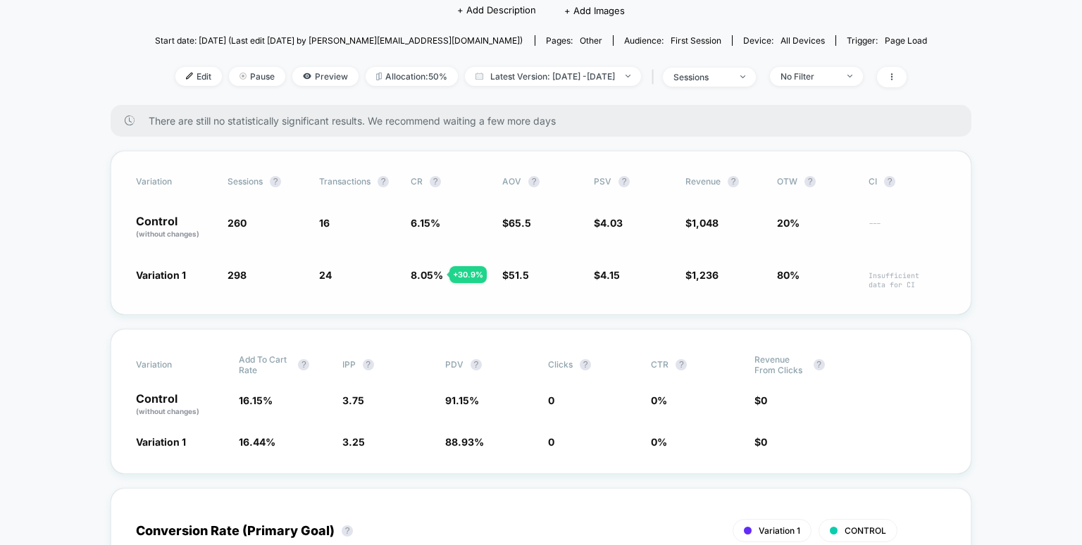
scroll to position [0, 0]
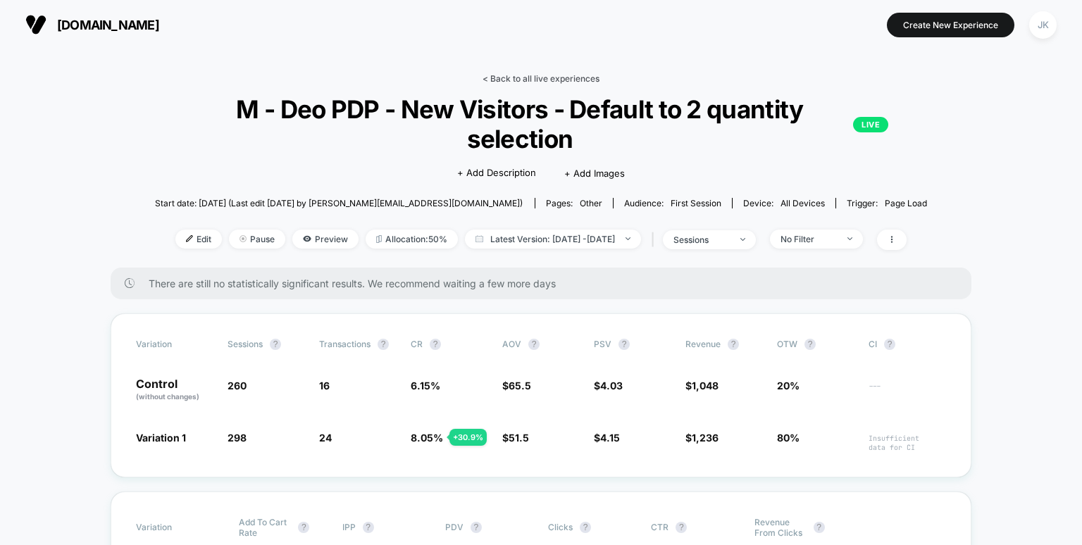
click at [527, 77] on link "< Back to all live experiences" at bounding box center [540, 78] width 117 height 11
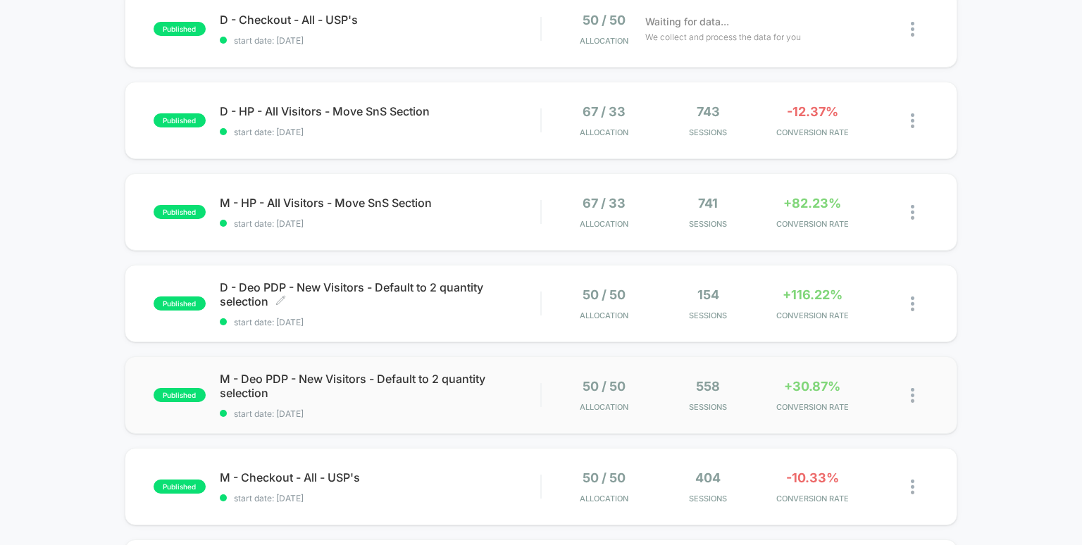
scroll to position [267, 0]
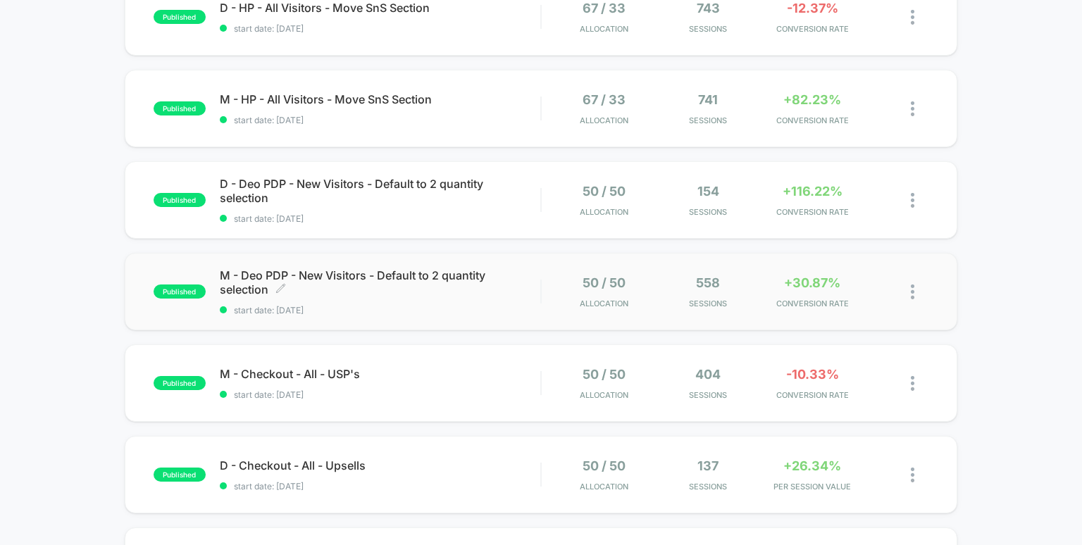
click at [415, 275] on span "M - Deo PDP - New Visitors - Default to 2 quantity selection Click to edit expe…" at bounding box center [380, 282] width 321 height 28
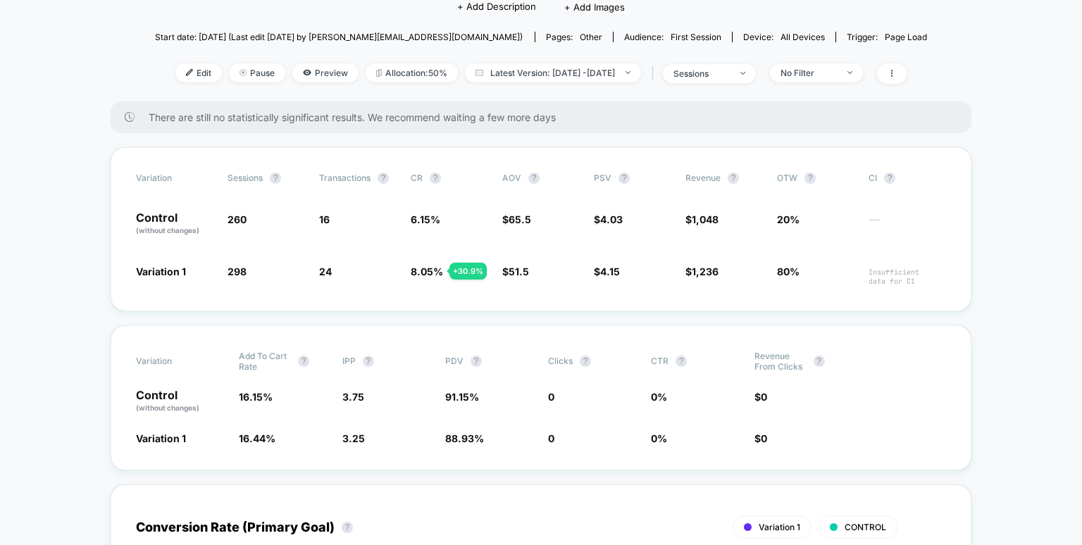
scroll to position [165, 0]
click at [825, 73] on div "No Filter" at bounding box center [808, 73] width 56 height 11
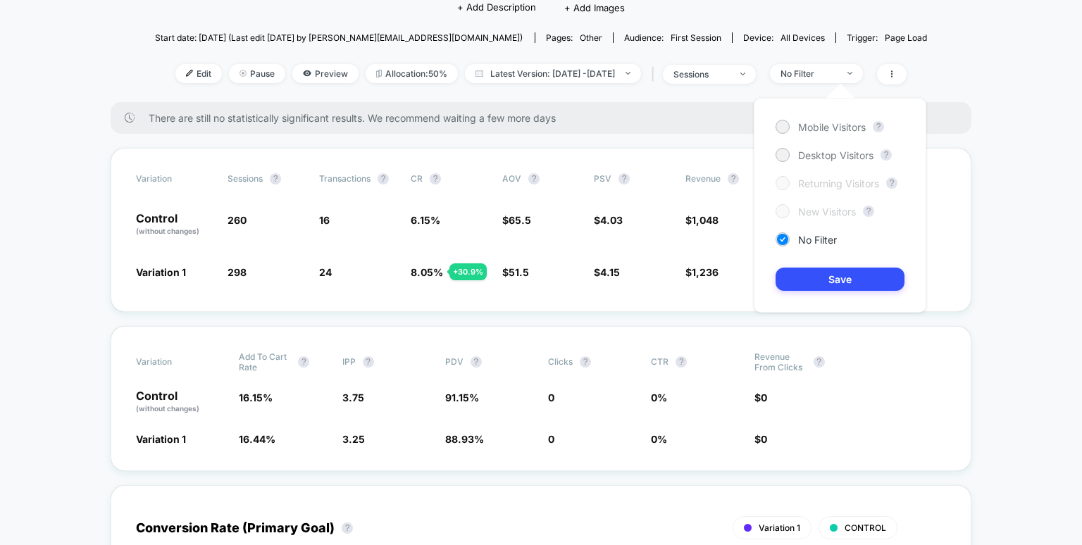
click at [737, 98] on div "< Back to all live experiences M - Deo PDP - New Visitors - Default to 2 quanti…" at bounding box center [541, 5] width 772 height 194
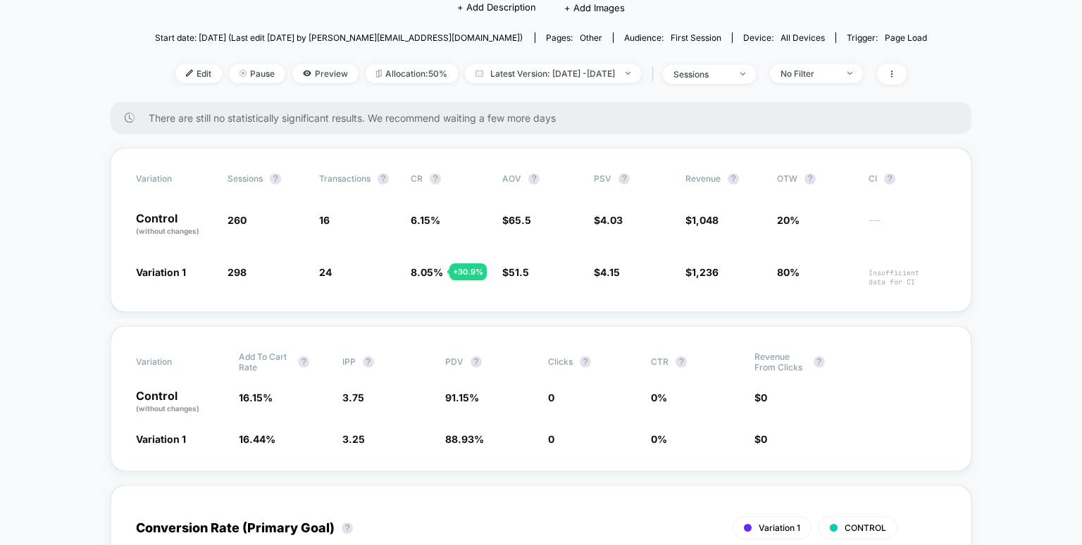
click at [670, 37] on span "First Session" at bounding box center [695, 37] width 51 height 11
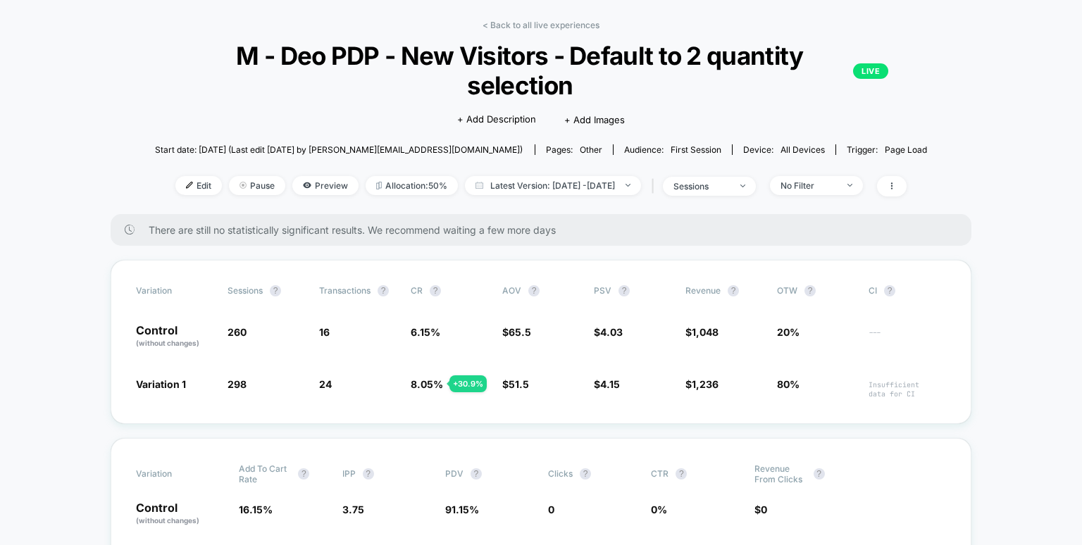
scroll to position [53, 0]
drag, startPoint x: 622, startPoint y: 150, endPoint x: 676, endPoint y: 149, distance: 53.5
click at [676, 149] on div "Audience: First Session" at bounding box center [672, 150] width 97 height 11
click at [677, 145] on span "Audience: First Session" at bounding box center [672, 150] width 119 height 11
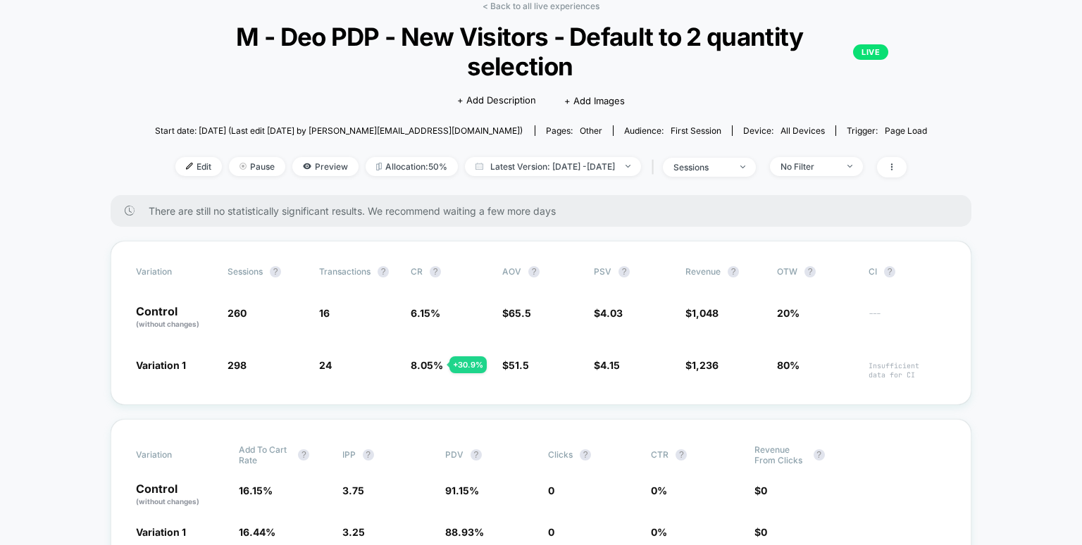
scroll to position [0, 0]
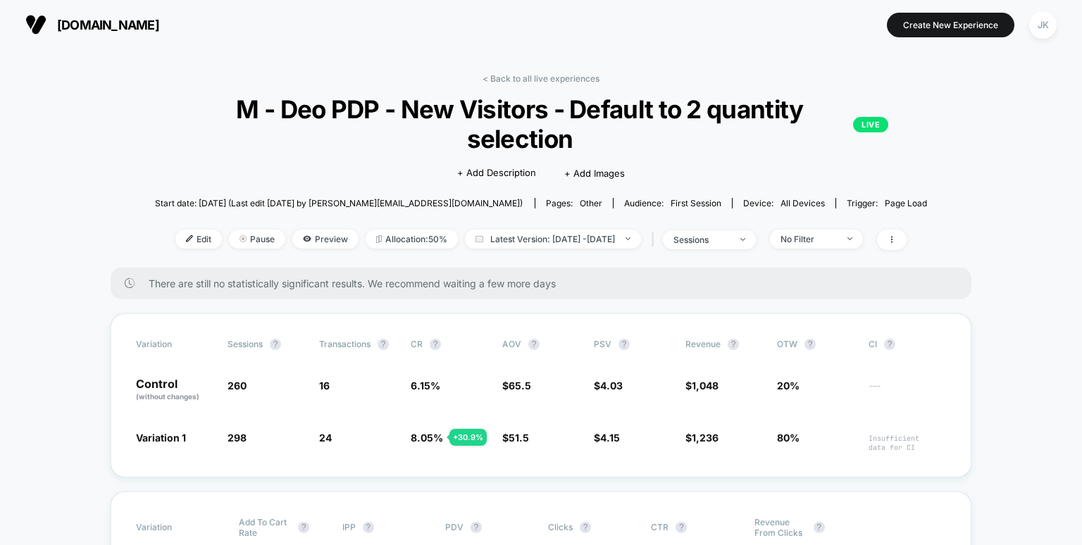
click at [625, 206] on div "Audience: First Session" at bounding box center [672, 203] width 97 height 11
click at [670, 208] on span "First Session" at bounding box center [695, 203] width 51 height 11
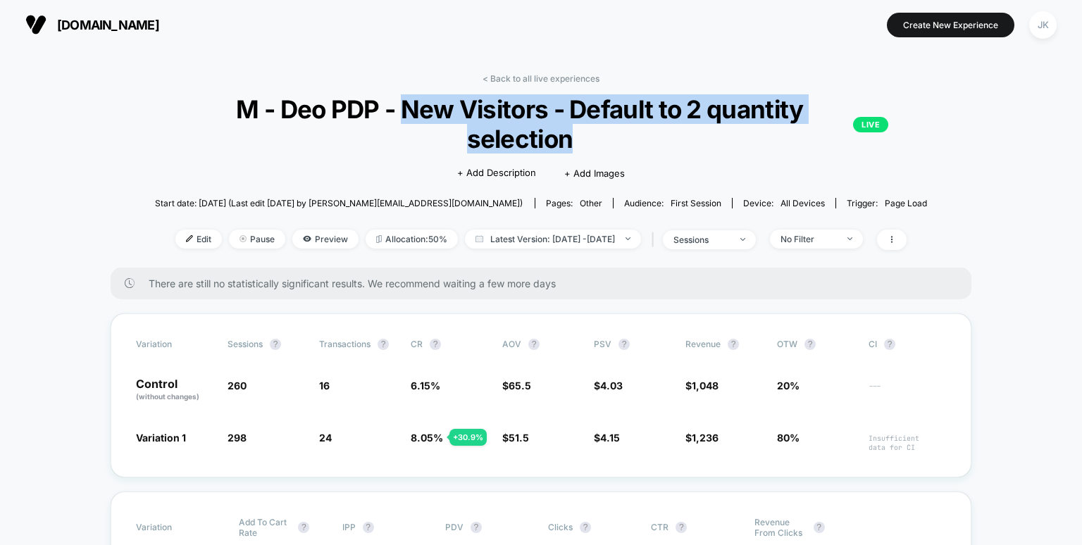
drag, startPoint x: 579, startPoint y: 134, endPoint x: 401, endPoint y: 104, distance: 179.9
click at [401, 104] on span "M - Deo PDP - New Visitors - Default to 2 quantity selection LIVE" at bounding box center [541, 123] width 695 height 59
click at [403, 118] on span "M - Deo PDP - New Visitors - Default to 2 quantity selection LIVE" at bounding box center [541, 123] width 695 height 59
drag, startPoint x: 401, startPoint y: 113, endPoint x: 575, endPoint y: 142, distance: 175.6
click at [575, 142] on span "M - Deo PDP - New Visitors - Default to 2 quantity selection LIVE" at bounding box center [541, 123] width 695 height 59
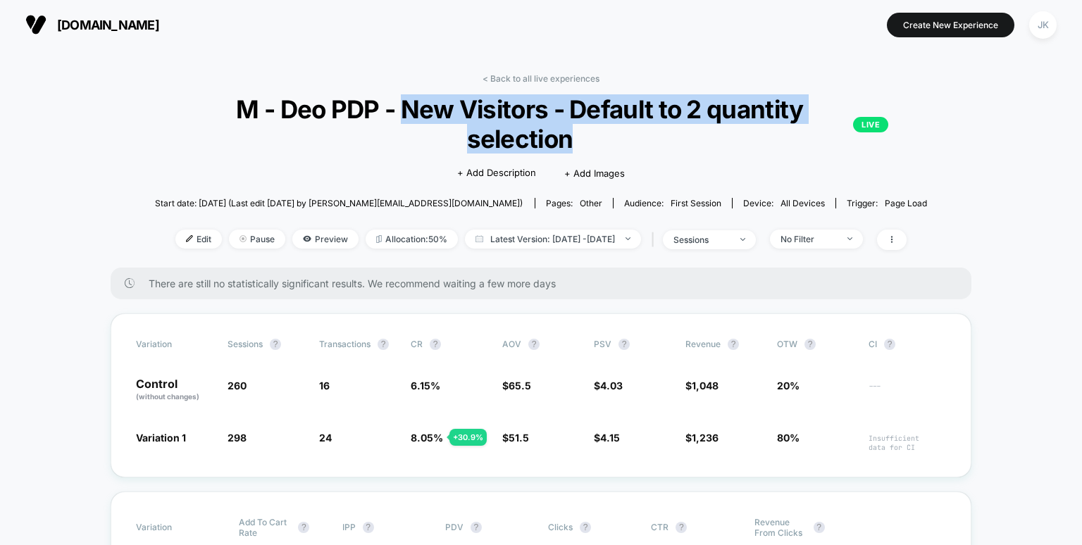
click at [562, 142] on span "M - Deo PDP - New Visitors - Default to 2 quantity selection LIVE" at bounding box center [541, 123] width 695 height 59
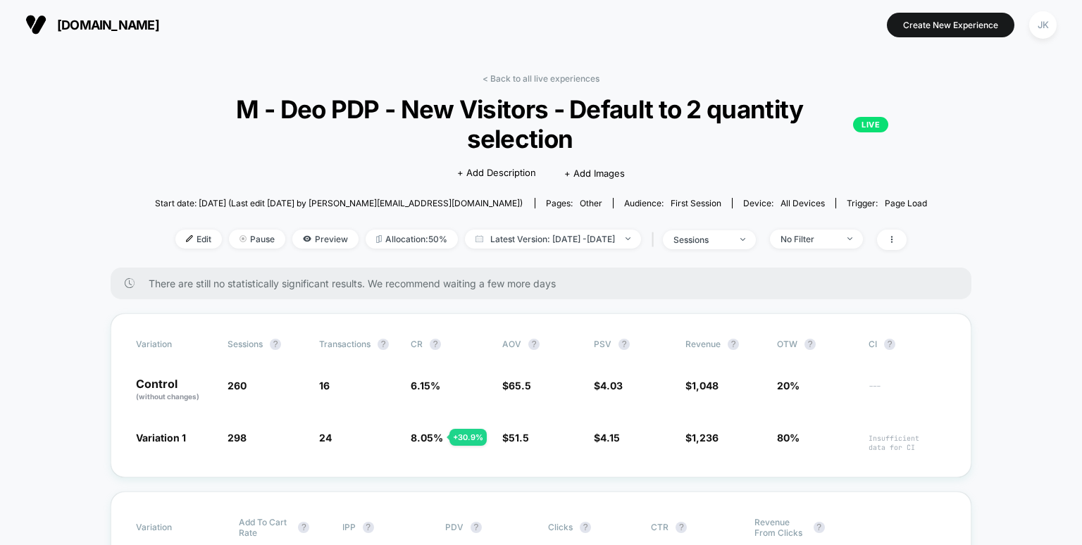
click at [160, 191] on div "Start date: [DATE] (Last edit [DATE] by [PERSON_NAME][EMAIL_ADDRESS][DOMAIN_NAM…" at bounding box center [541, 203] width 772 height 25
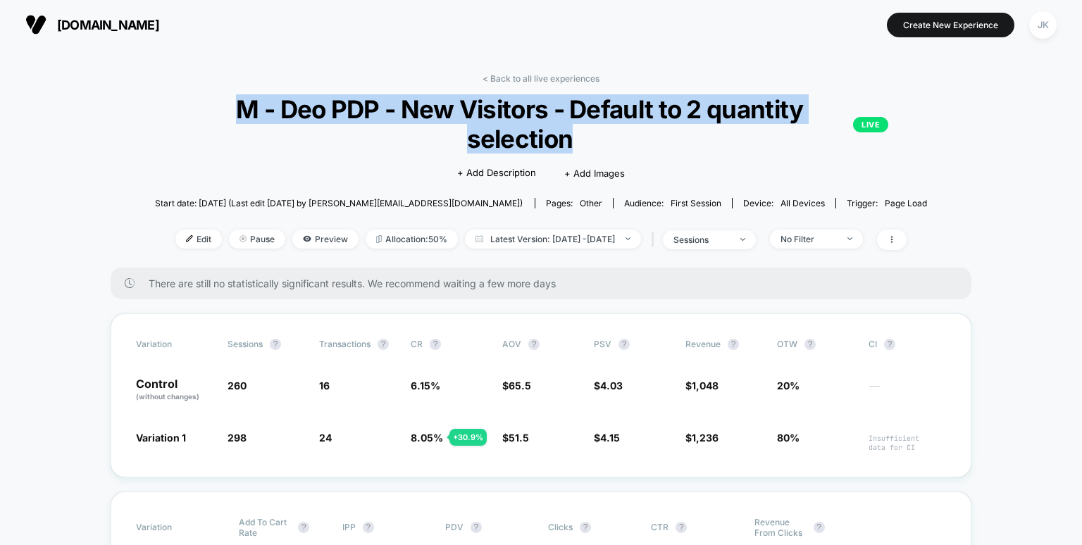
drag, startPoint x: 233, startPoint y: 111, endPoint x: 601, endPoint y: 151, distance: 369.8
click at [601, 151] on span "M - Deo PDP - New Visitors - Default to 2 quantity selection LIVE" at bounding box center [541, 123] width 695 height 59
click at [597, 147] on span "M - Deo PDP - New Visitors - Default to 2 quantity selection LIVE" at bounding box center [541, 123] width 695 height 59
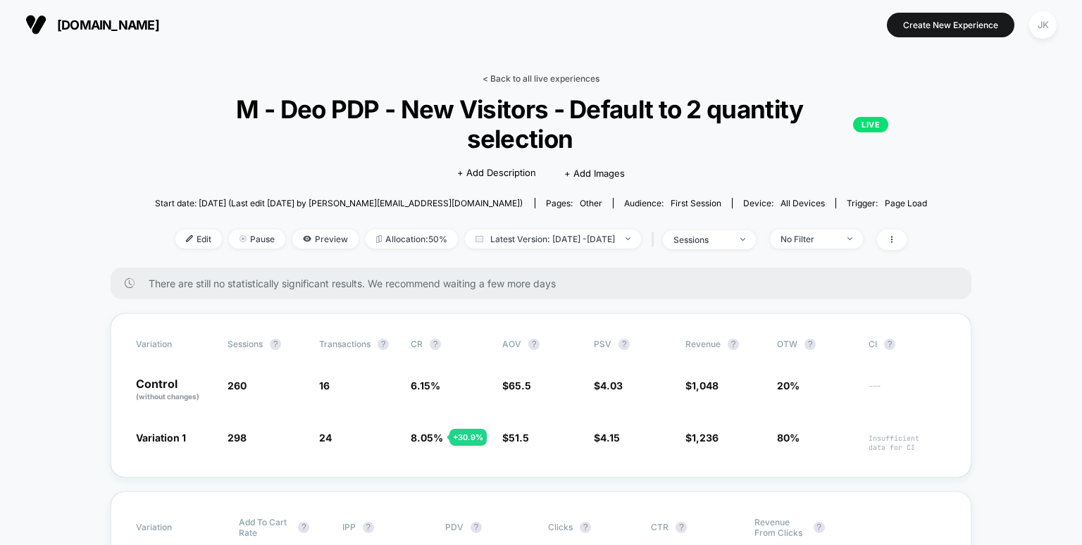
click at [510, 82] on link "< Back to all live experiences" at bounding box center [540, 78] width 117 height 11
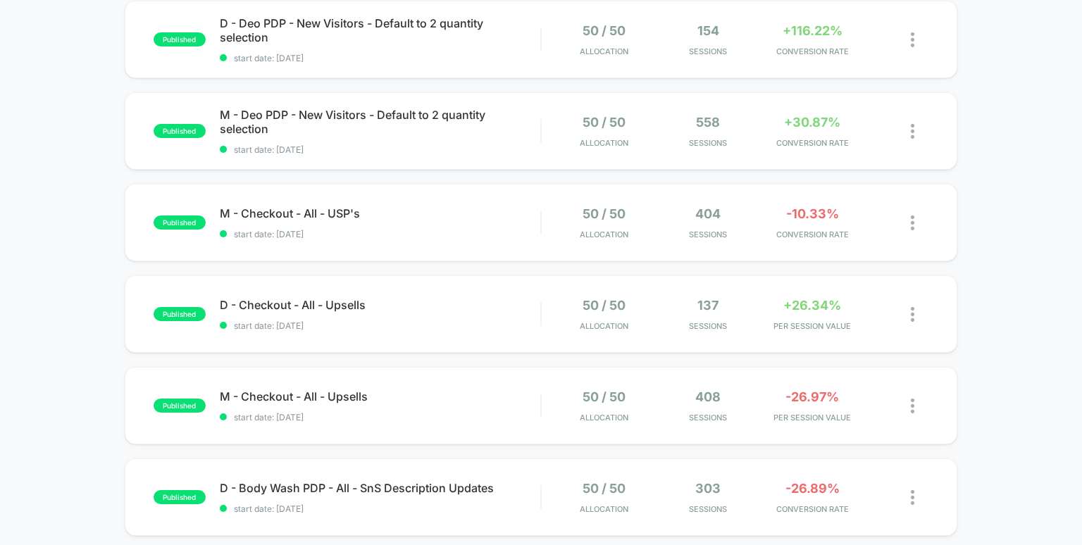
scroll to position [234, 0]
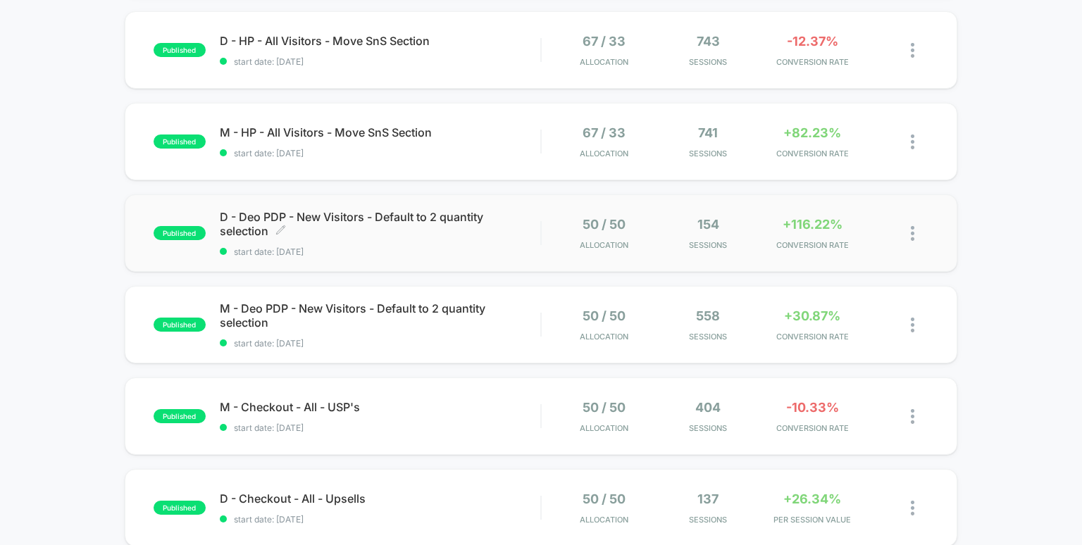
click at [364, 221] on span "D - Deo PDP - New Visitors - Default to 2 quantity selection Click to edit expe…" at bounding box center [380, 224] width 321 height 28
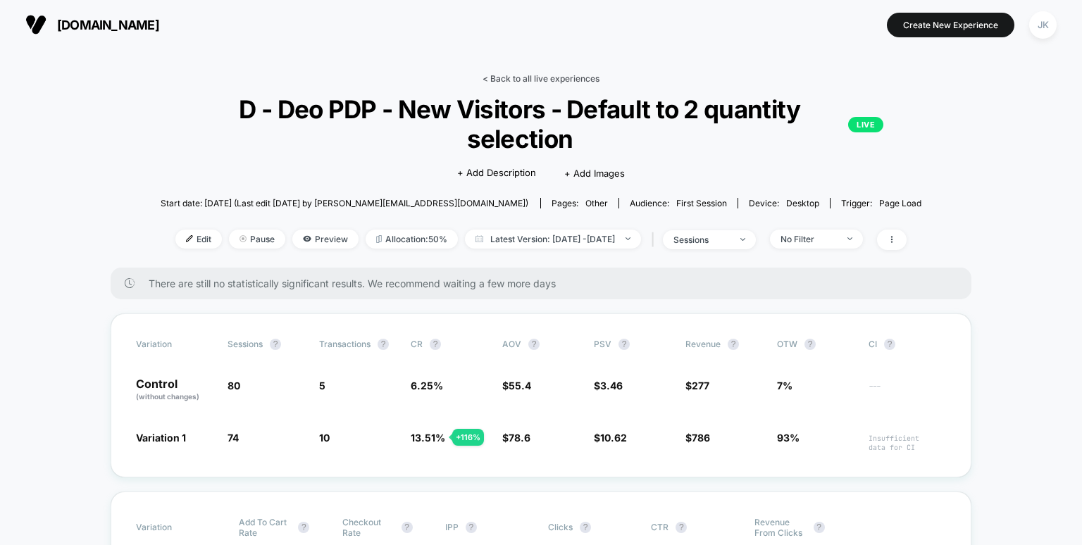
click at [546, 77] on link "< Back to all live experiences" at bounding box center [540, 78] width 117 height 11
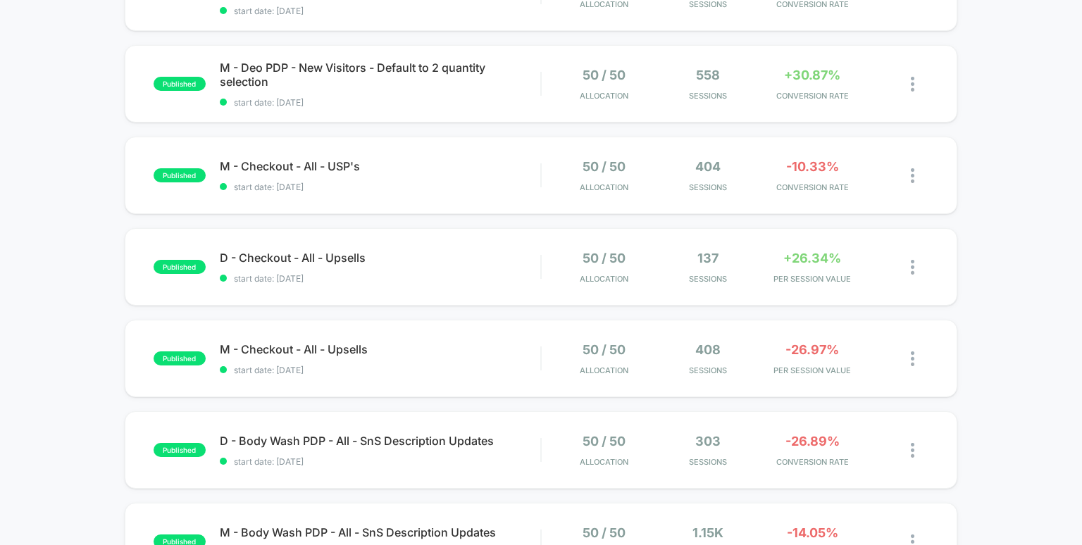
scroll to position [475, 0]
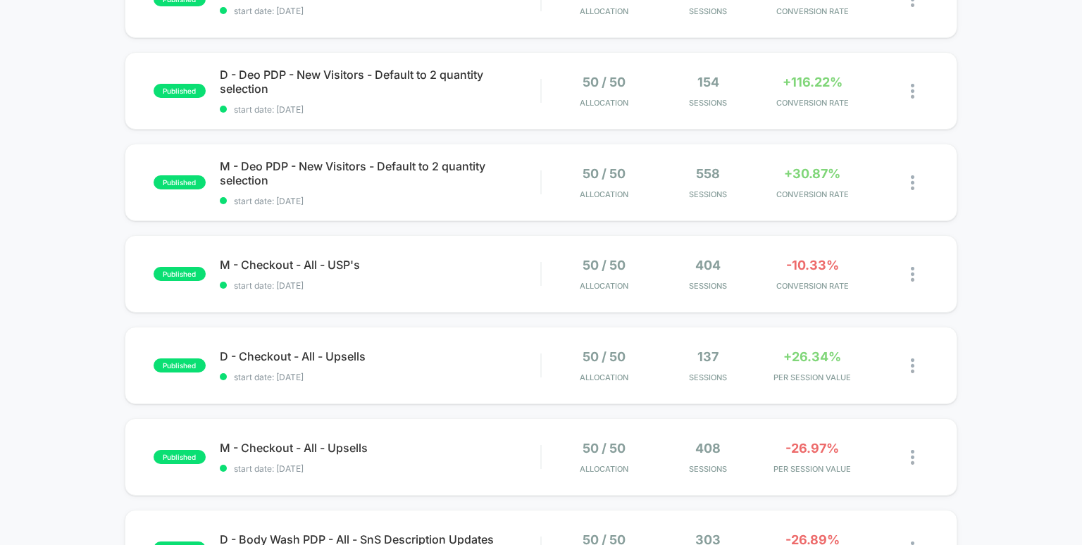
click at [62, 315] on div "published D - Checkout - All - USP's start date: [DATE] 50 / 50 Allocation Wait…" at bounding box center [541, 354] width 1082 height 1155
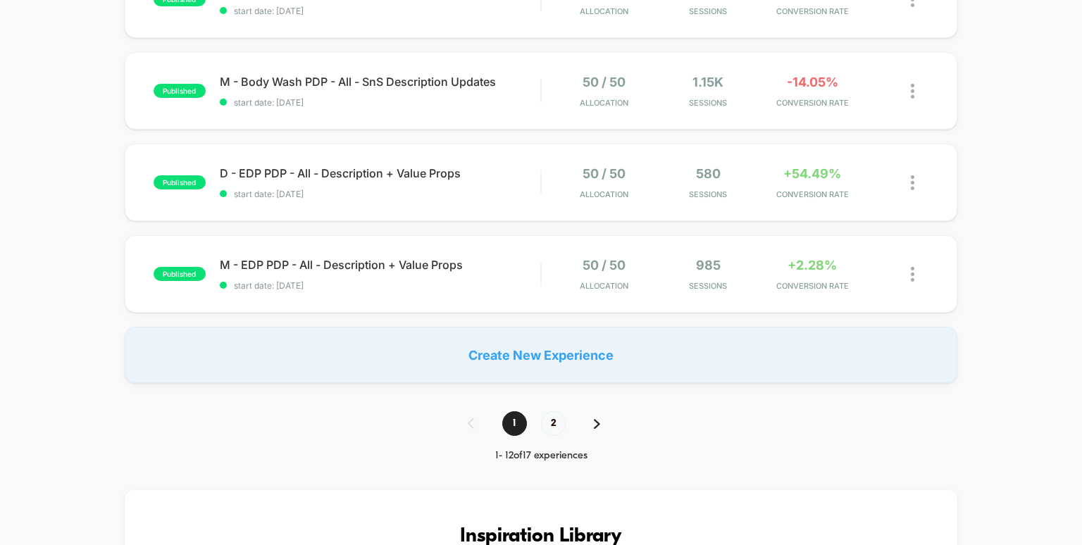
scroll to position [848, 0]
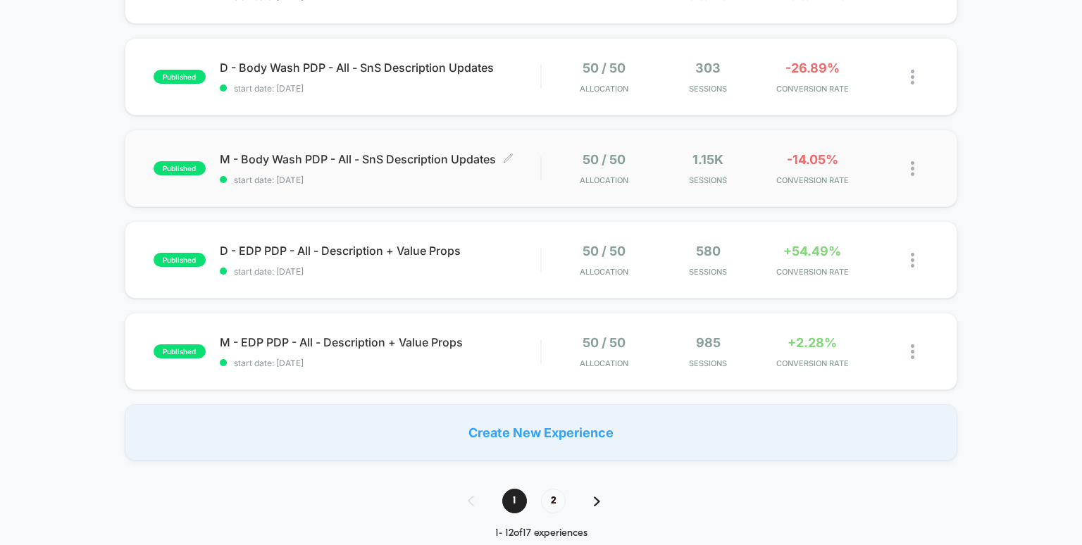
click at [400, 163] on span "M - Body Wash PDP - All - SnS Description Updates Click to edit experience deta…" at bounding box center [380, 159] width 321 height 14
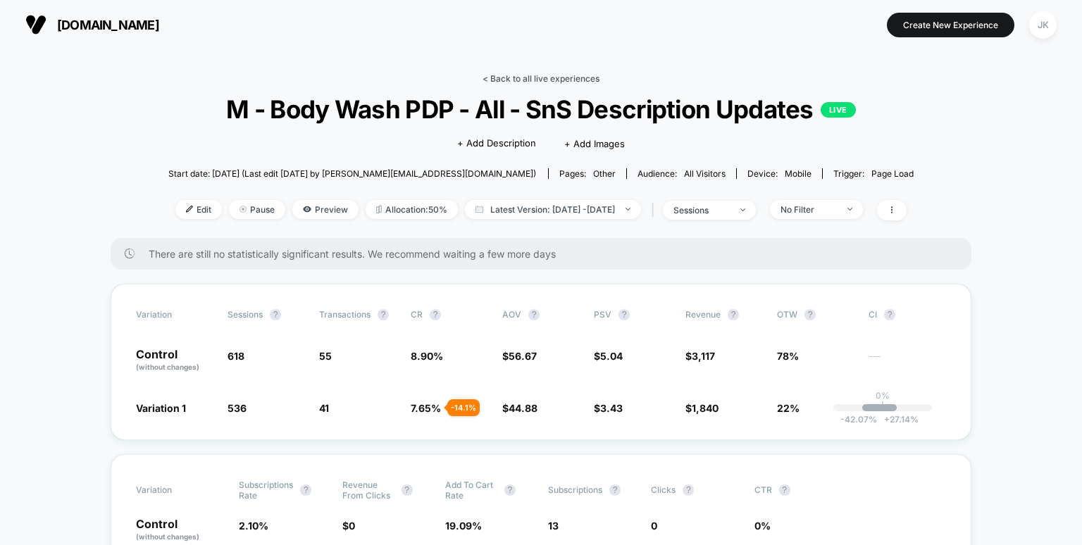
click at [533, 75] on link "< Back to all live experiences" at bounding box center [540, 78] width 117 height 11
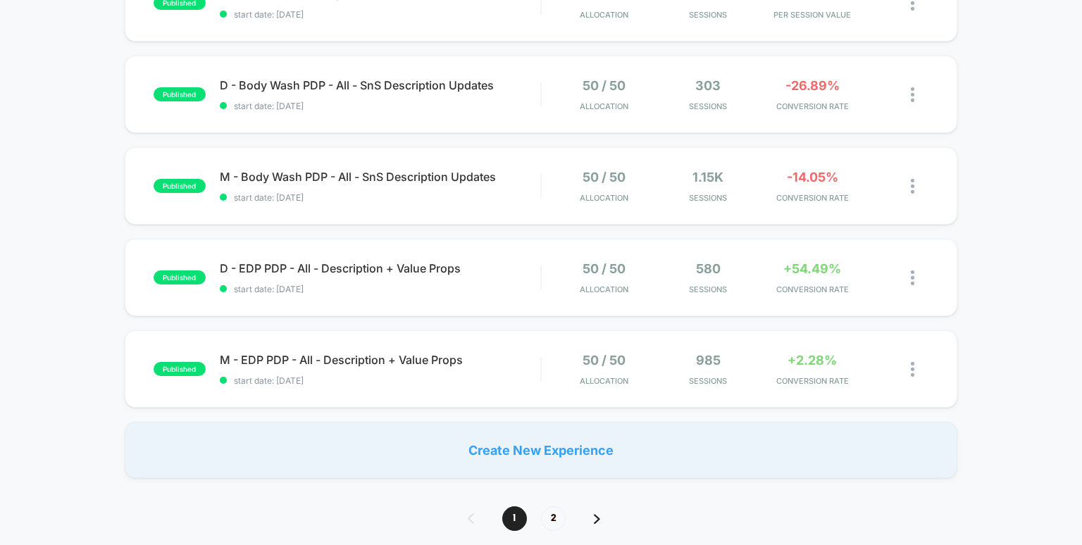
scroll to position [831, 0]
click at [406, 357] on span "M - EDP PDP - All - Description + Value Props Click to edit experience details" at bounding box center [380, 359] width 321 height 14
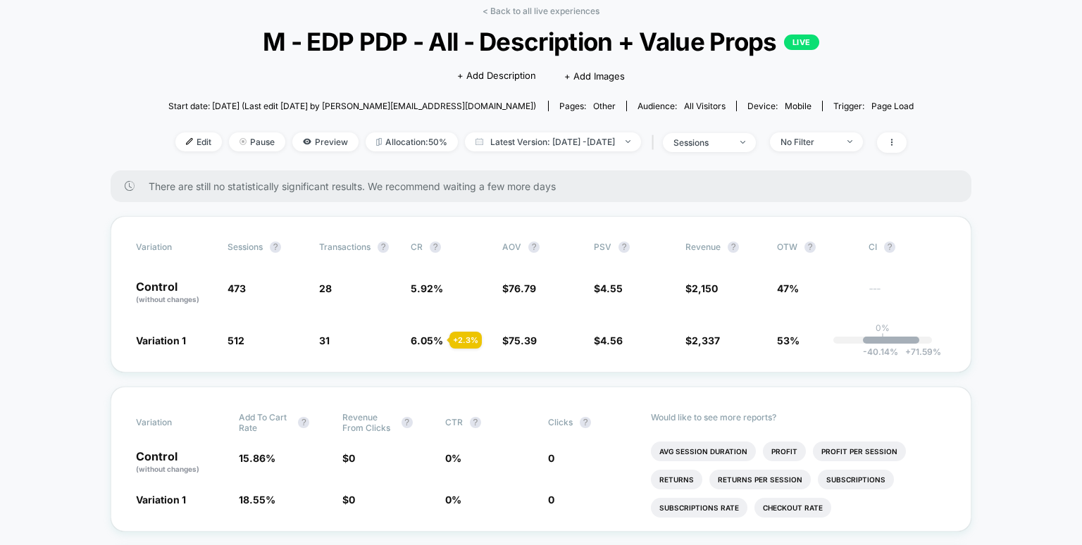
scroll to position [25, 0]
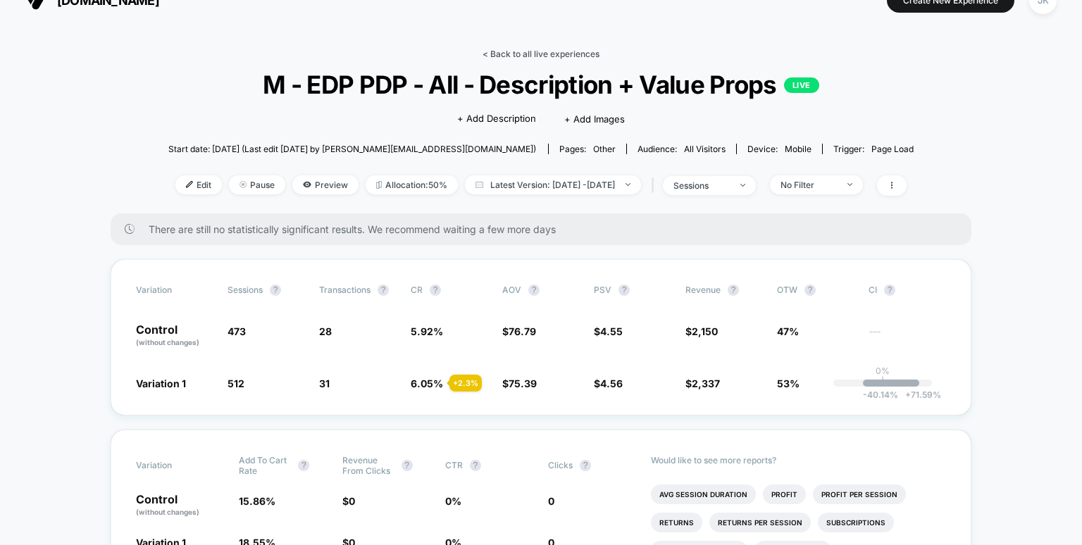
click at [538, 51] on link "< Back to all live experiences" at bounding box center [540, 54] width 117 height 11
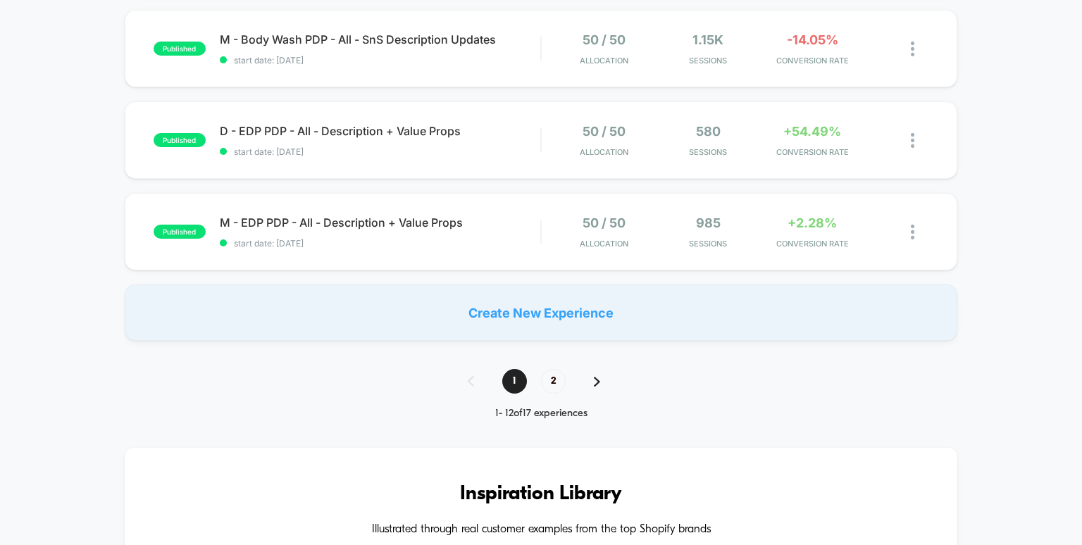
scroll to position [954, 0]
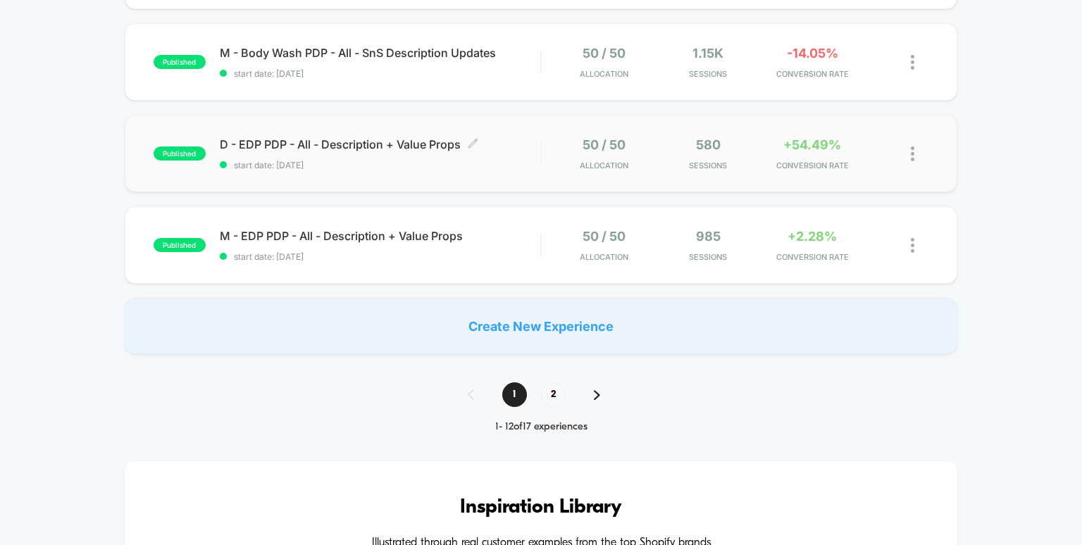
click at [431, 152] on div "D - EDP PDP - All - Description + Value Props Click to edit experience details …" at bounding box center [380, 153] width 321 height 33
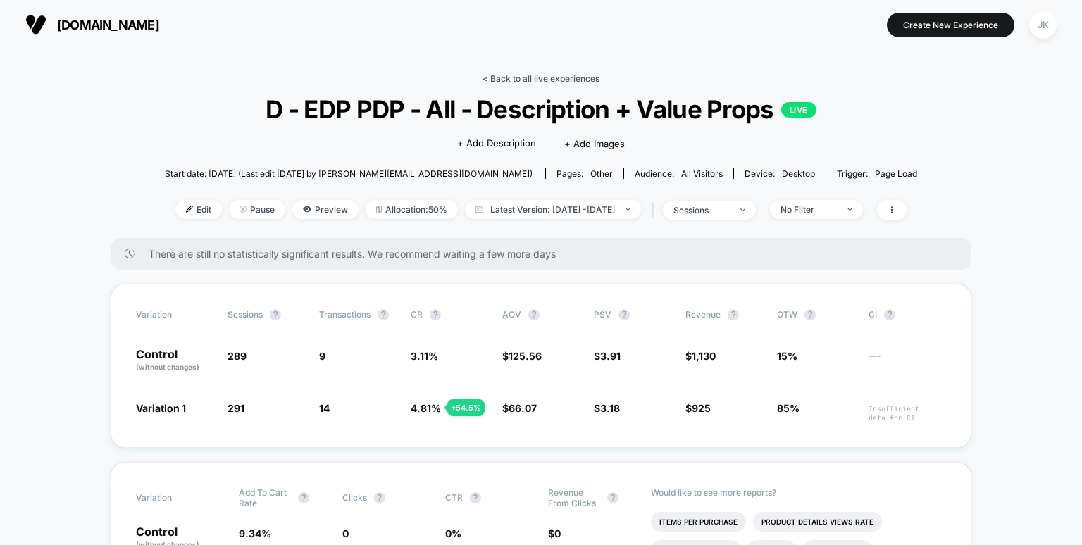
click at [518, 81] on link "< Back to all live experiences" at bounding box center [540, 78] width 117 height 11
